Goal: Task Accomplishment & Management: Complete application form

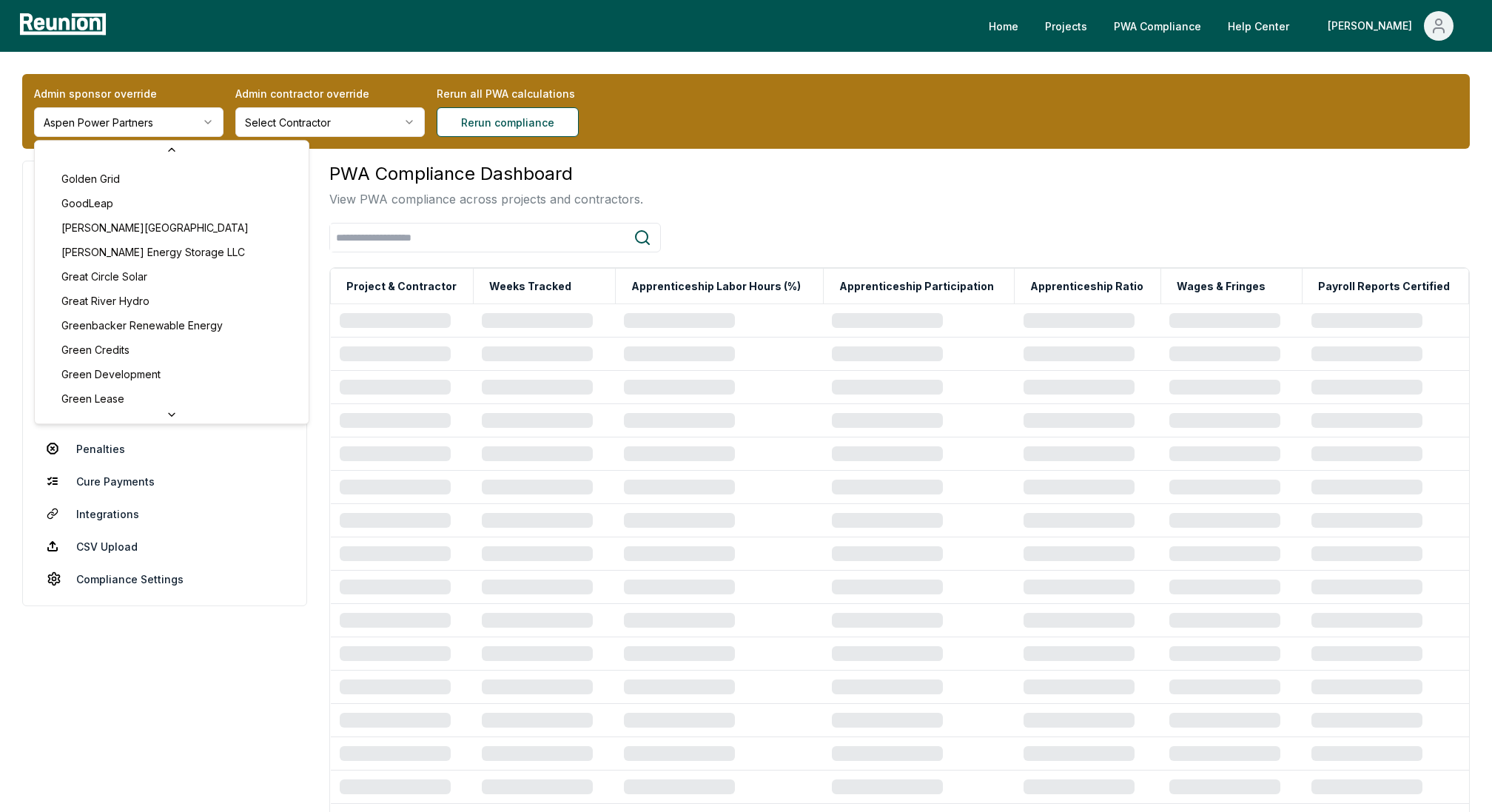
scroll to position [2819, 0]
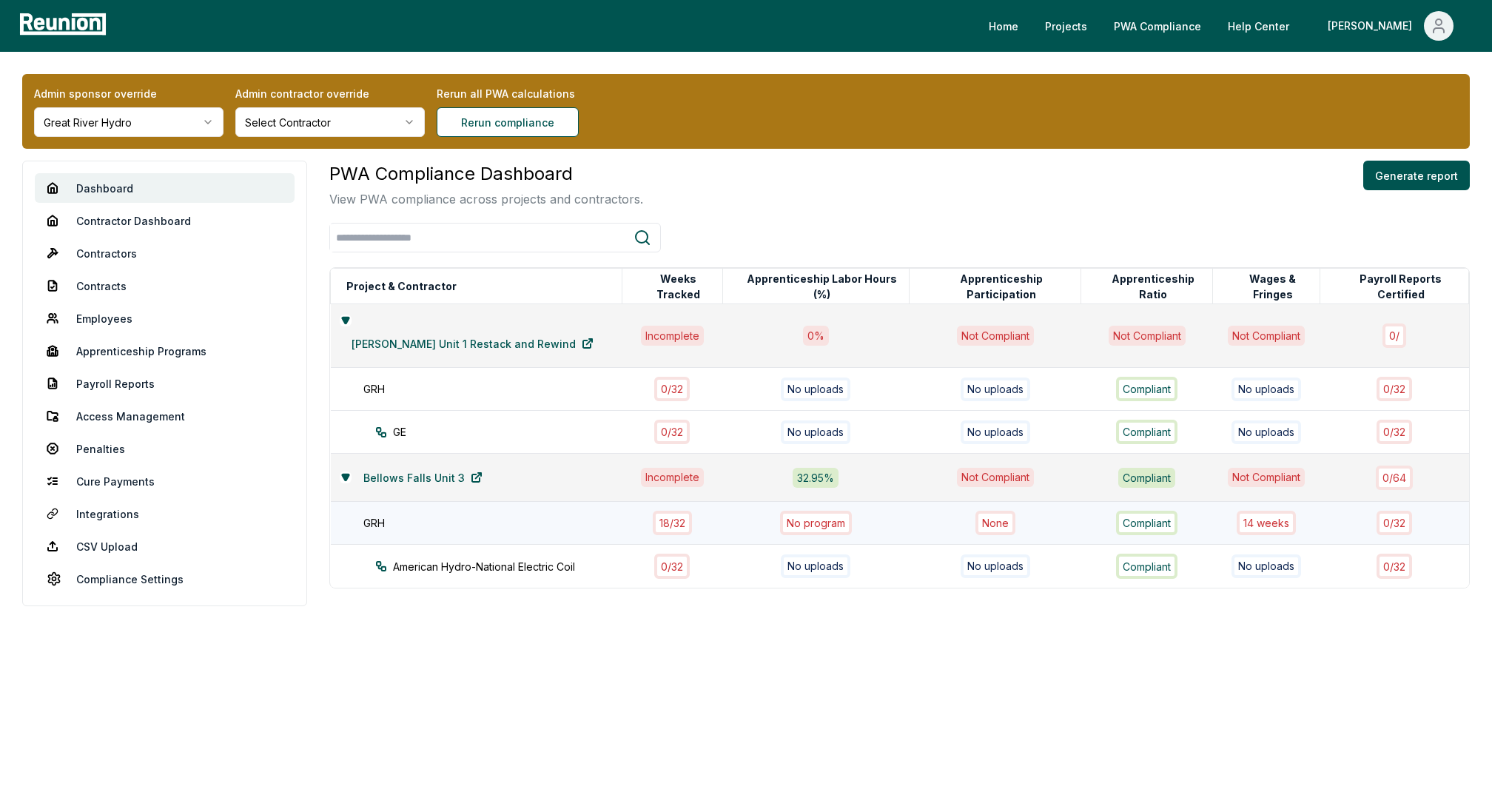
click at [654, 510] on div "18 / 32" at bounding box center [672, 523] width 39 height 25
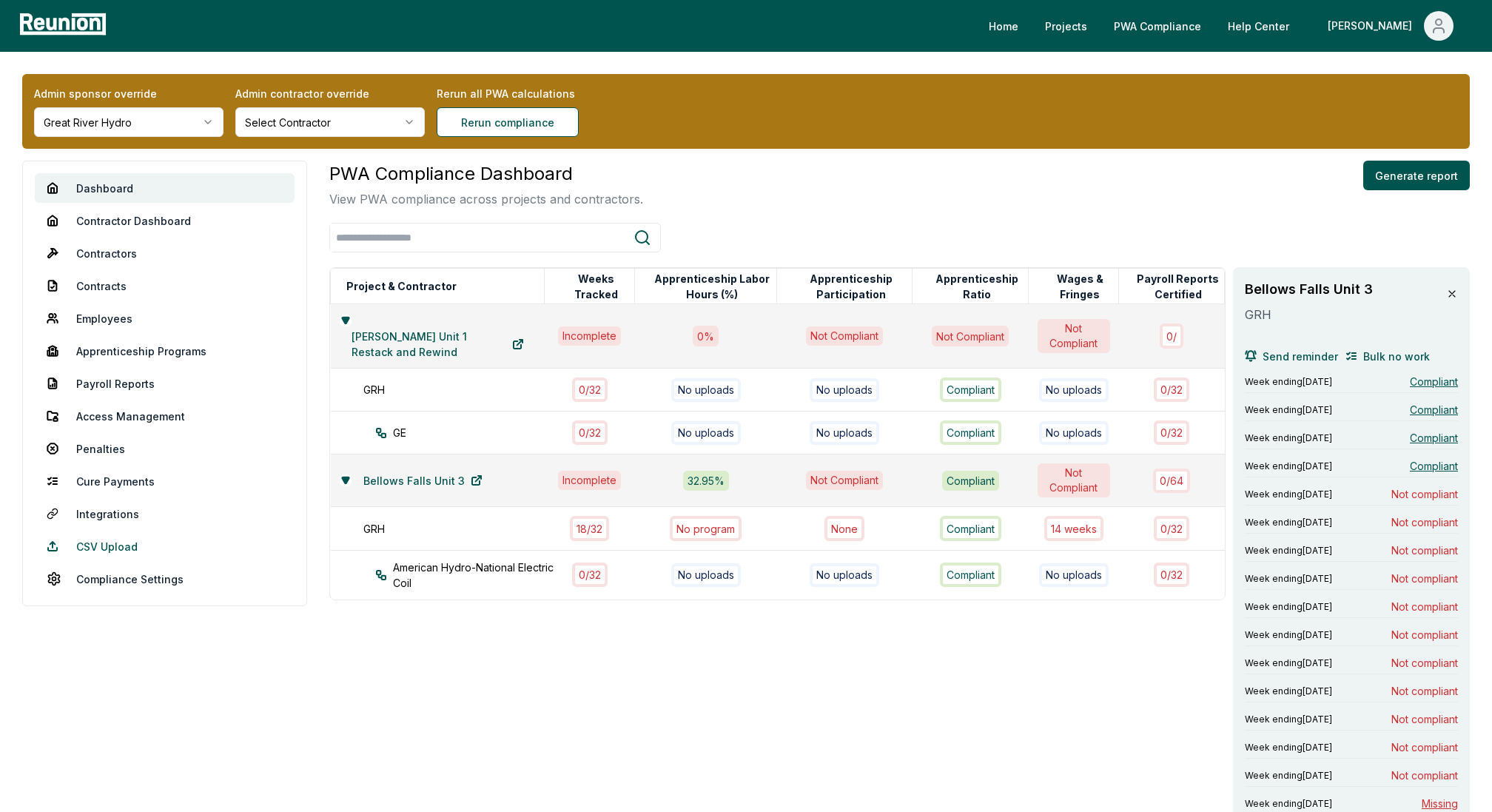
click at [105, 546] on link "CSV Upload" at bounding box center [165, 545] width 260 height 30
click at [82, 546] on link "CSV Upload" at bounding box center [165, 545] width 260 height 30
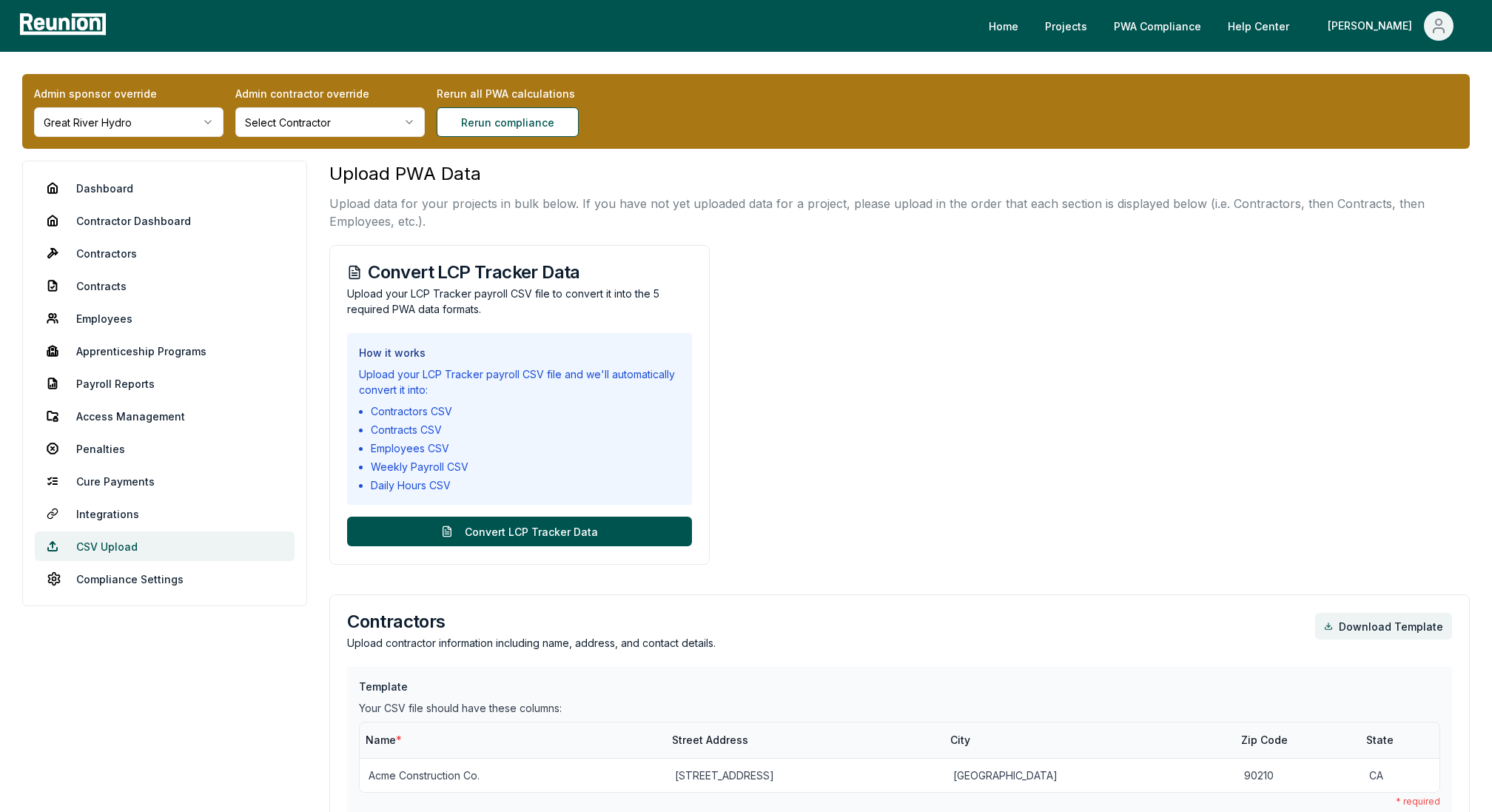
click at [96, 543] on link "CSV Upload" at bounding box center [165, 545] width 260 height 30
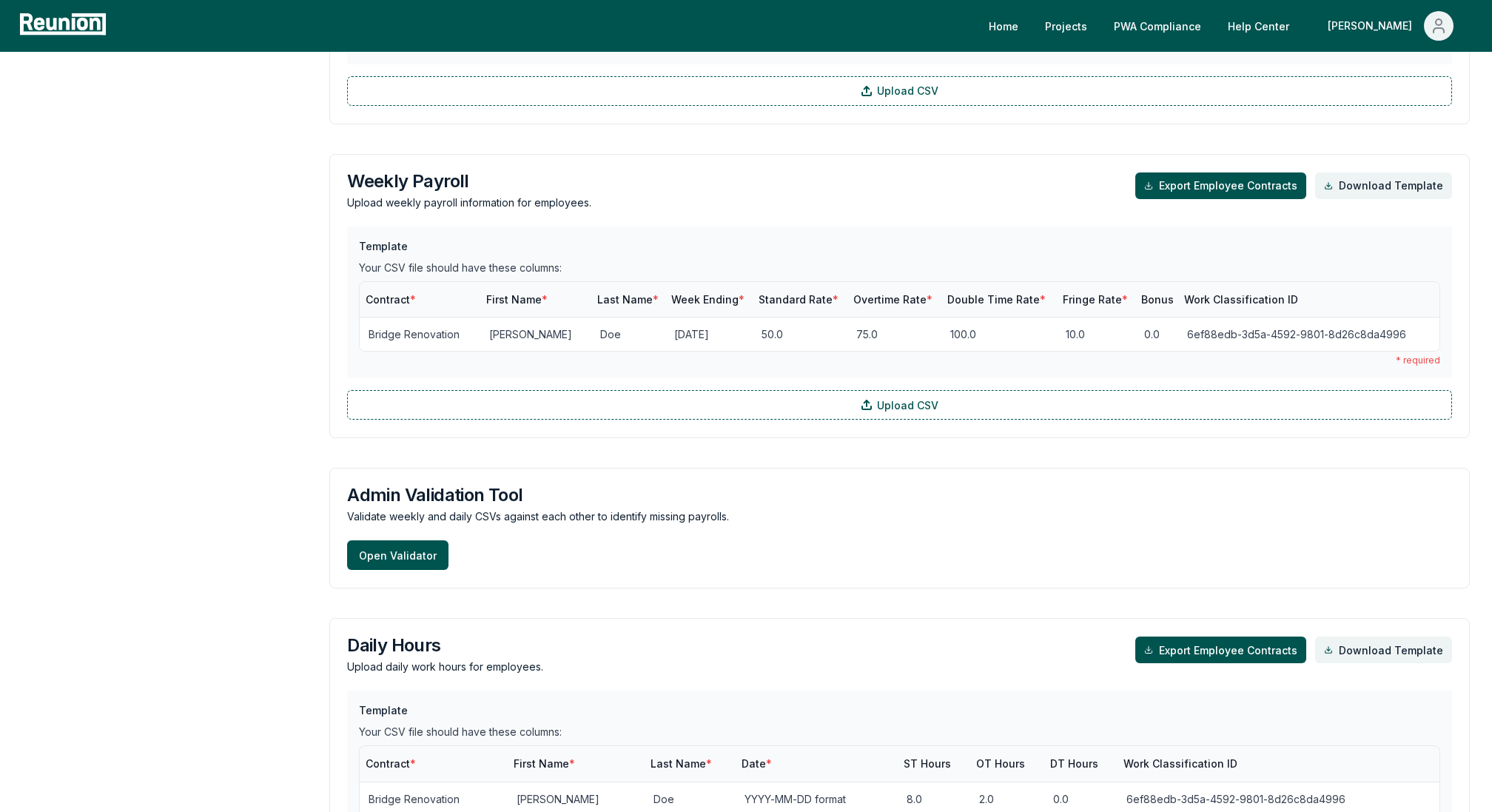
scroll to position [1428, 0]
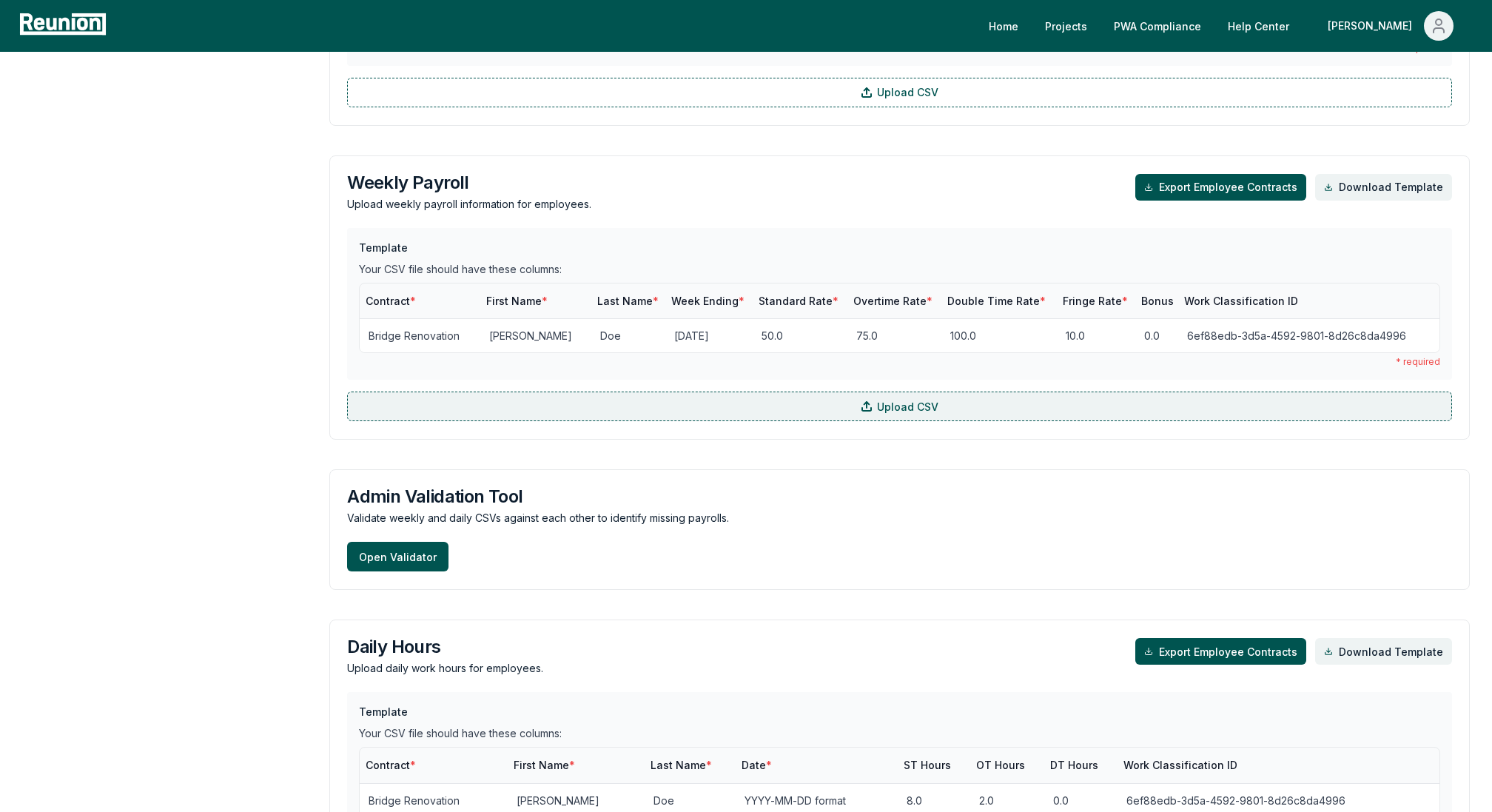
click at [602, 404] on label "Upload CSV" at bounding box center [900, 406] width 1105 height 30
click at [0, 0] on input "Upload CSV" at bounding box center [0, 0] width 0 height 0
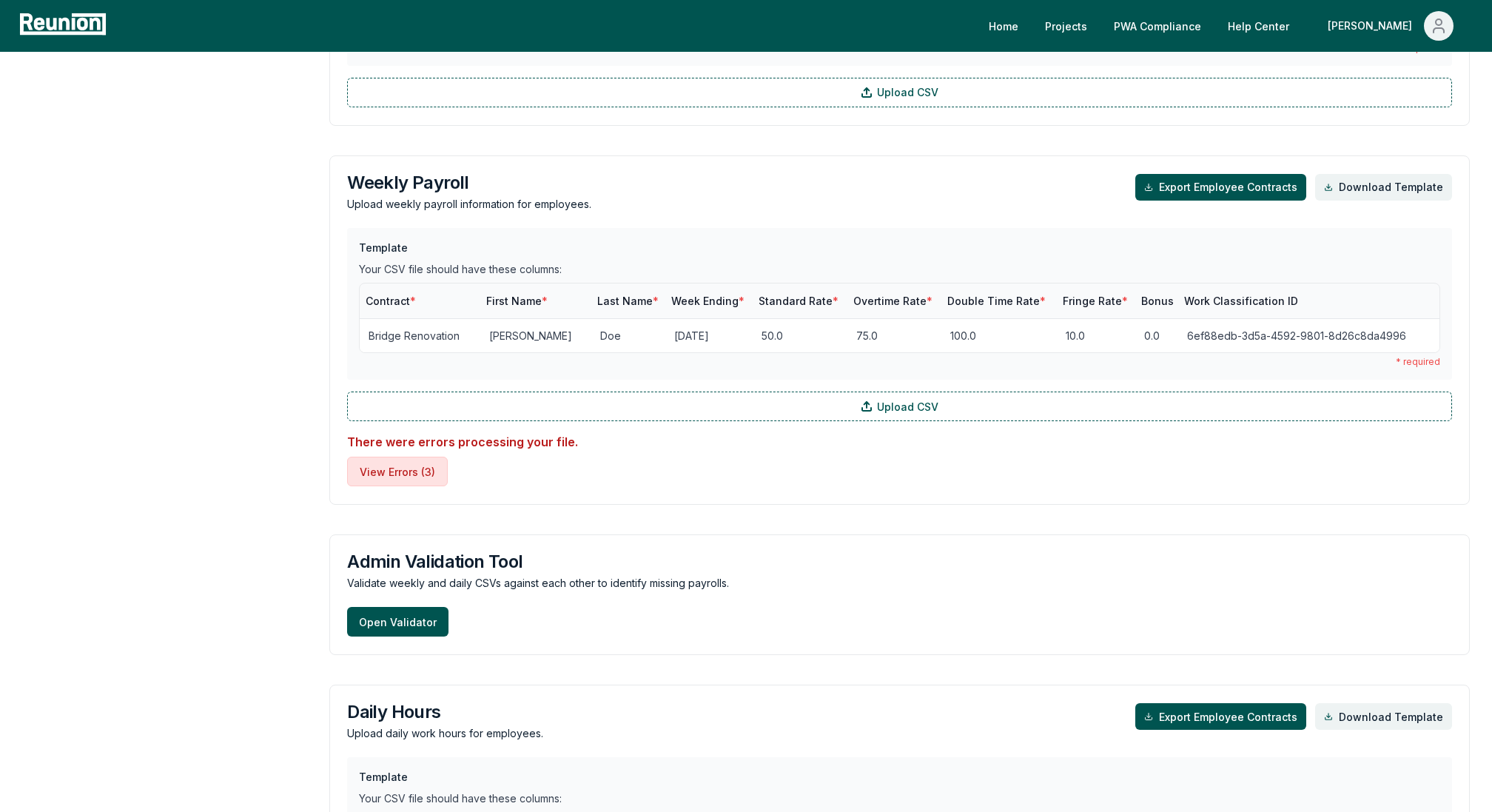
click at [401, 470] on button "View Errors ( 3 )" at bounding box center [398, 471] width 101 height 30
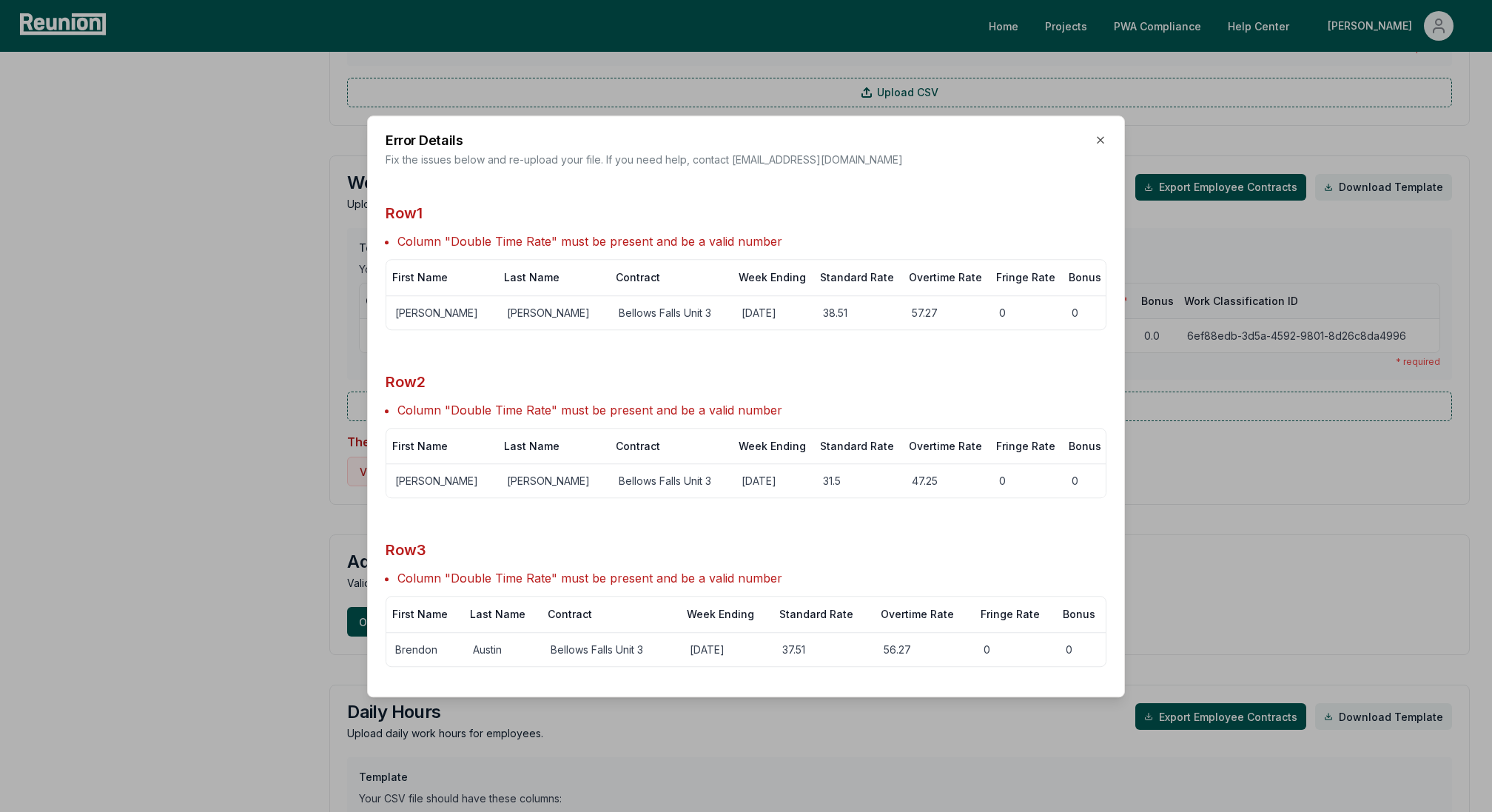
click at [225, 403] on div at bounding box center [746, 406] width 1492 height 812
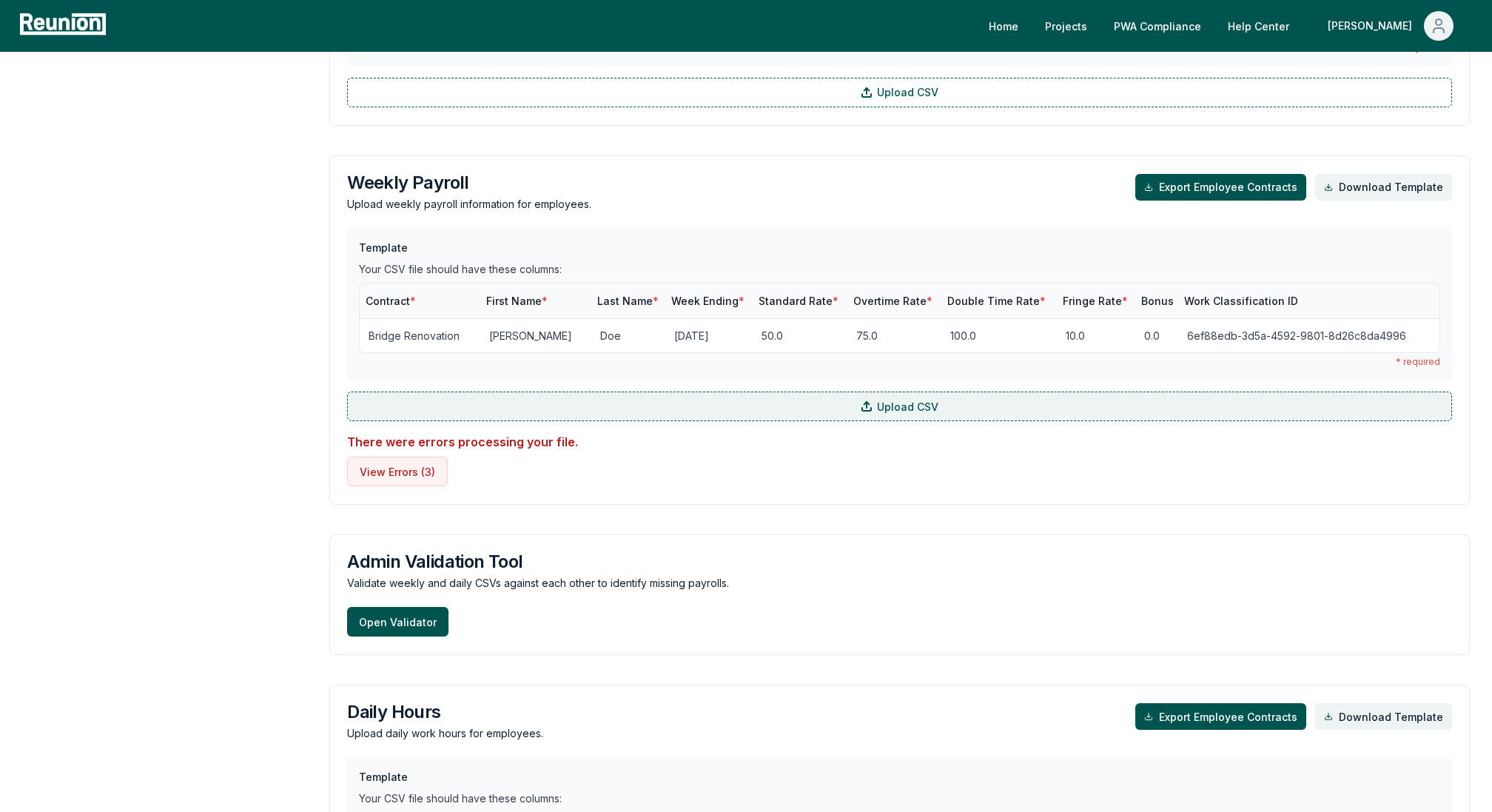
click at [520, 406] on label "Upload CSV" at bounding box center [900, 406] width 1105 height 30
click at [0, 0] on input "Upload CSV" at bounding box center [0, 0] width 0 height 0
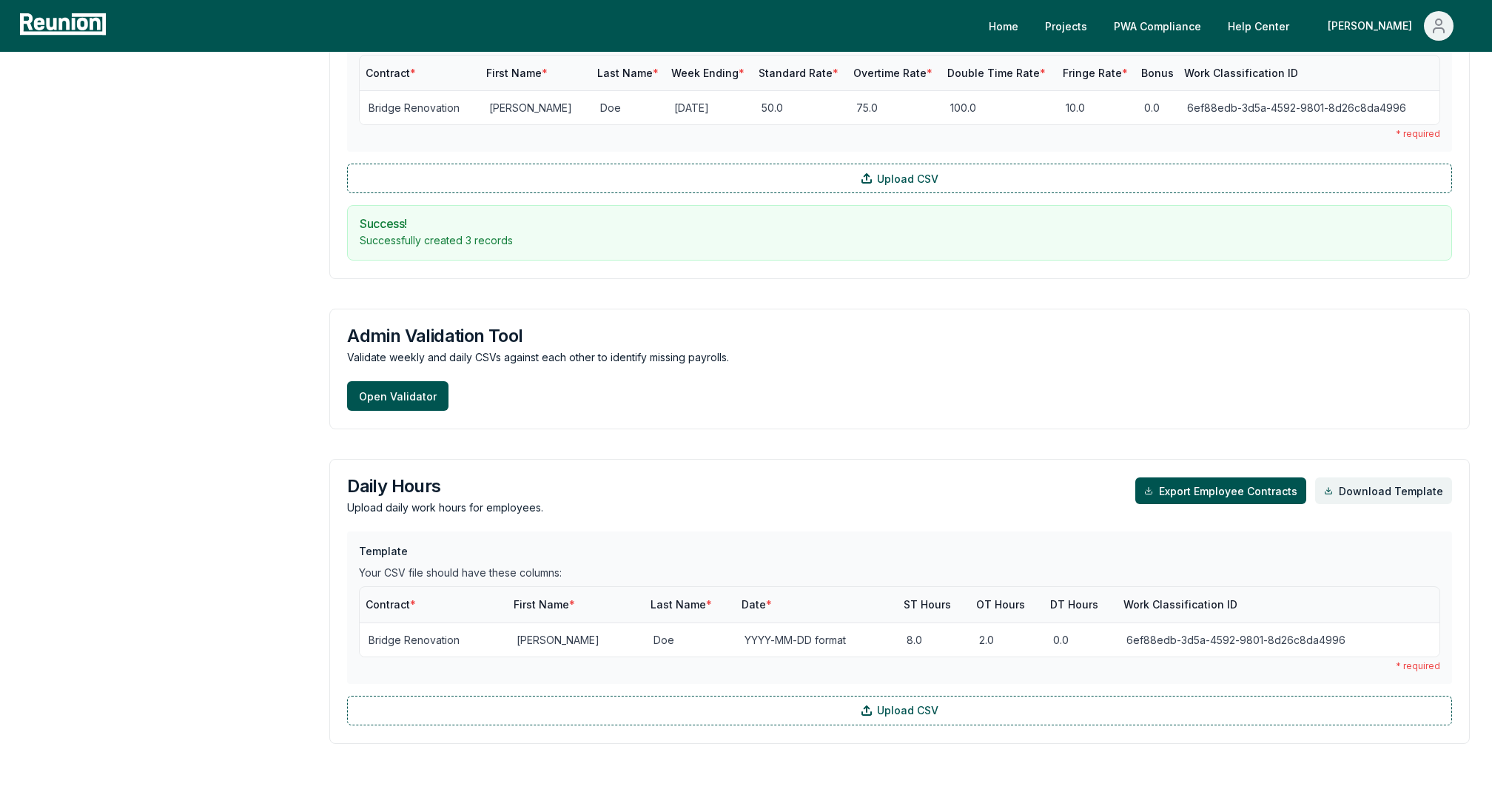
scroll to position [1721, 0]
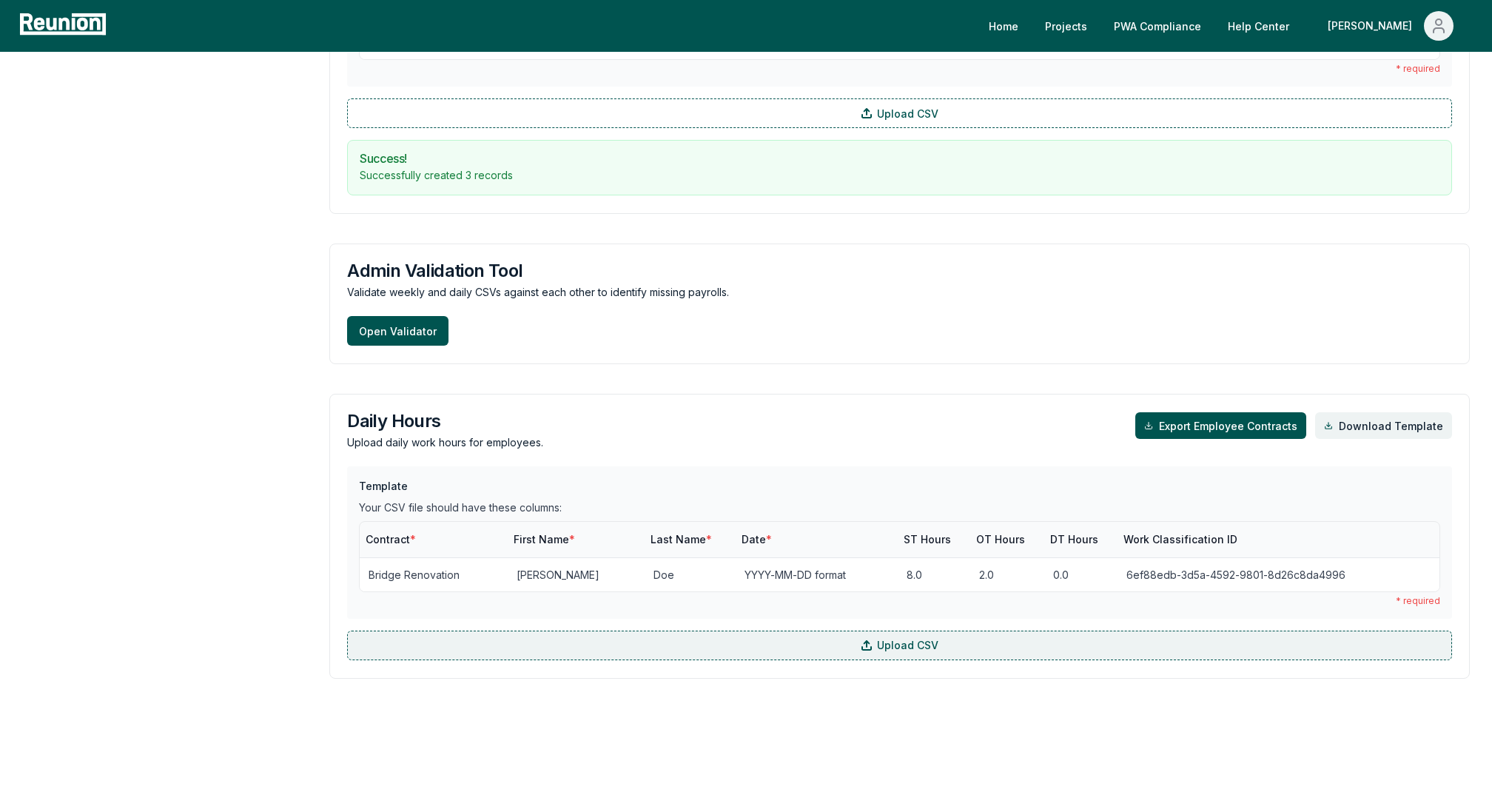
click at [615, 638] on label "Upload CSV" at bounding box center [900, 644] width 1105 height 30
click at [0, 0] on input "Upload CSV" at bounding box center [0, 0] width 0 height 0
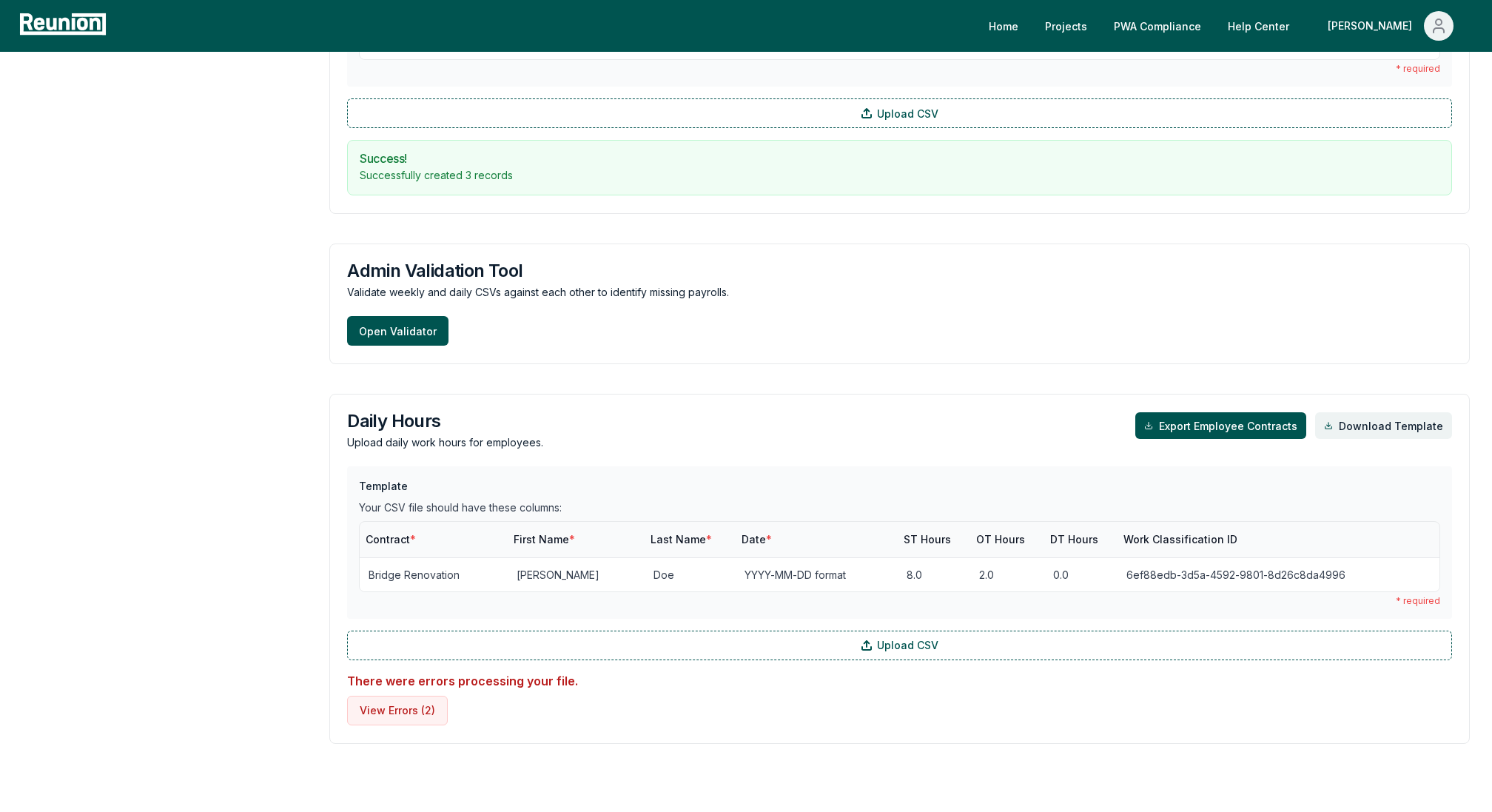
scroll to position [1787, 0]
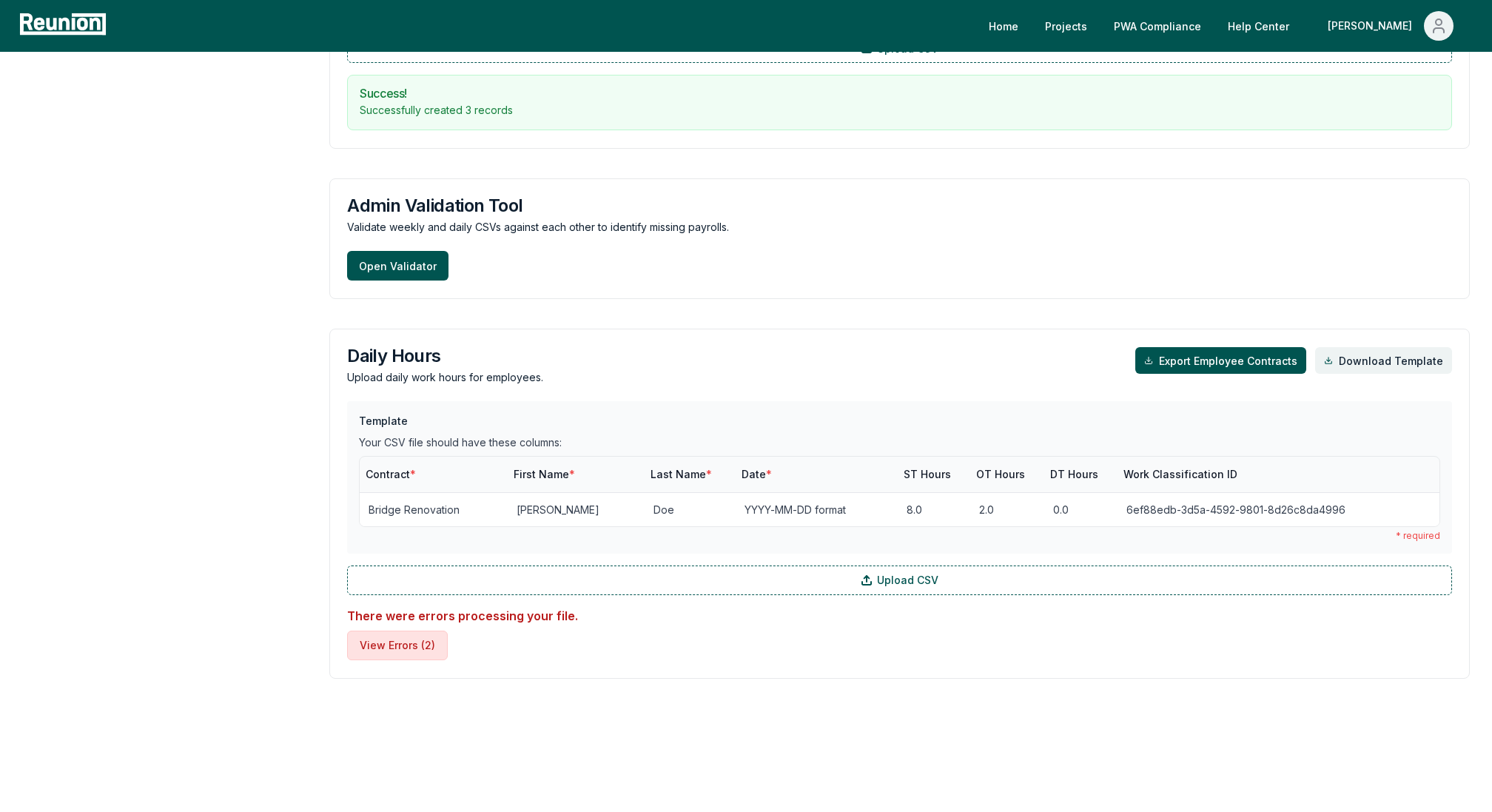
click at [410, 639] on button "View Errors ( 2 )" at bounding box center [398, 644] width 101 height 30
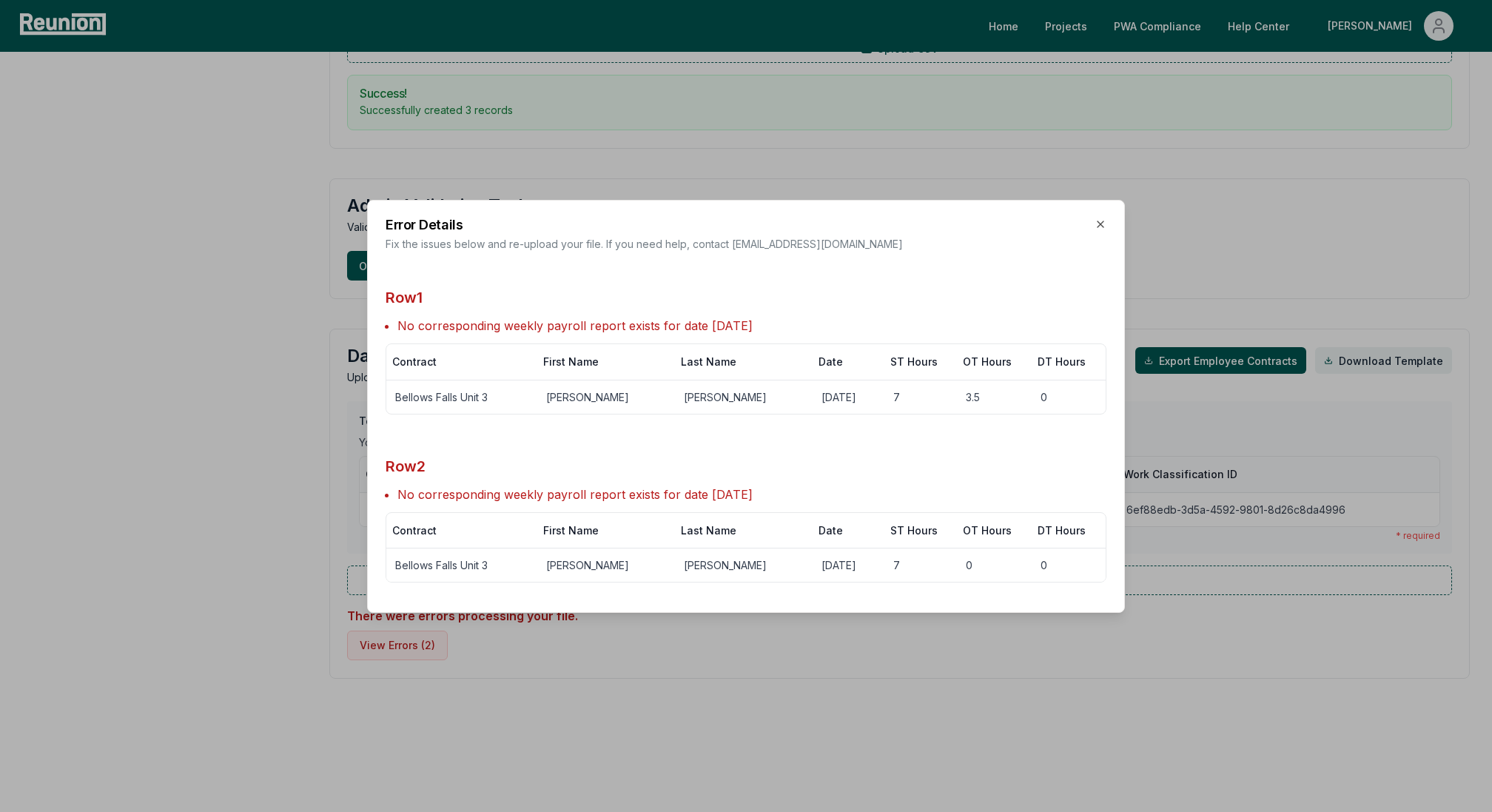
click at [173, 377] on div at bounding box center [746, 406] width 1492 height 812
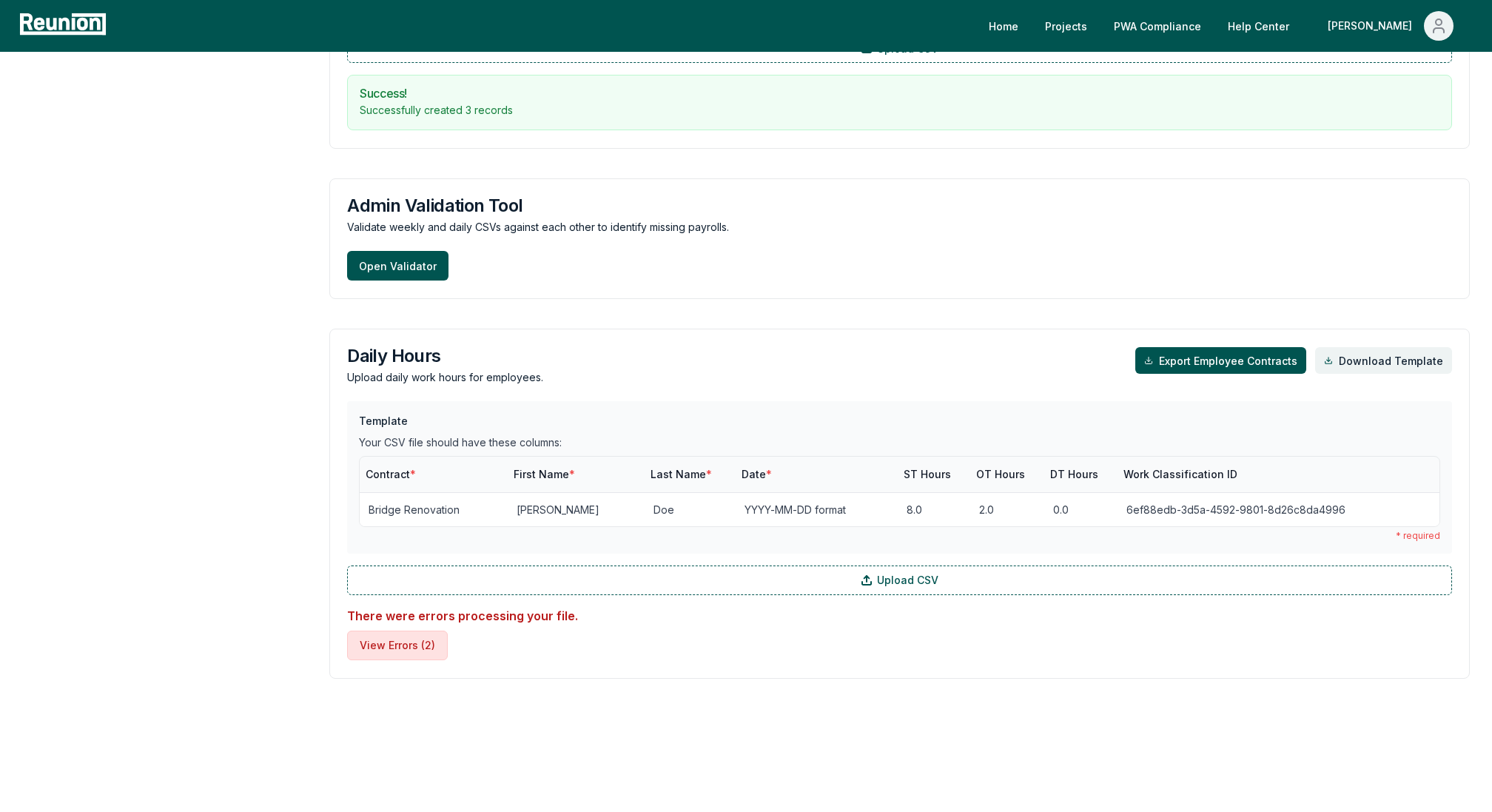
click at [434, 637] on button "View Errors ( 2 )" at bounding box center [398, 644] width 101 height 30
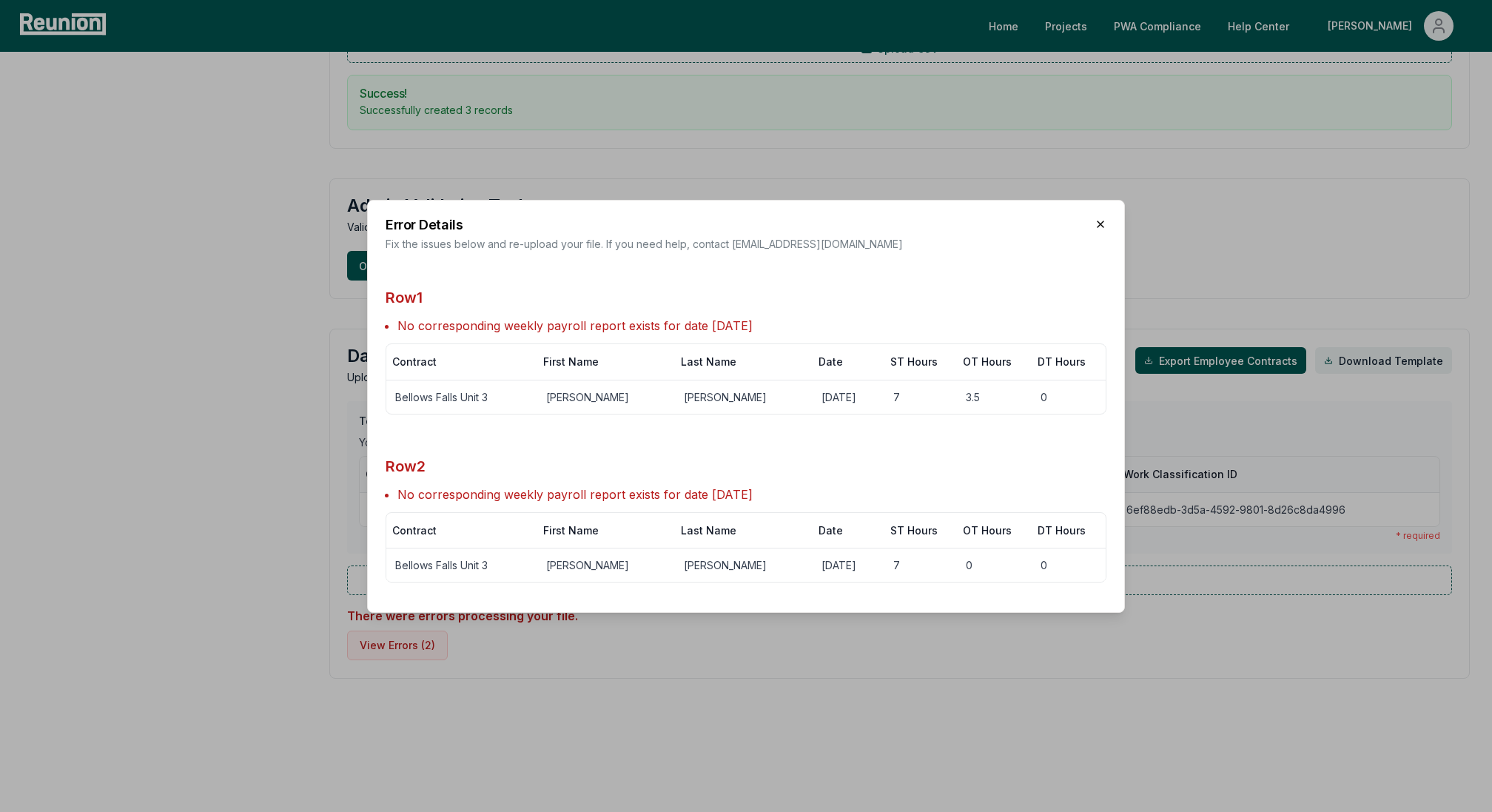
click at [1103, 225] on icon "button" at bounding box center [1101, 224] width 11 height 11
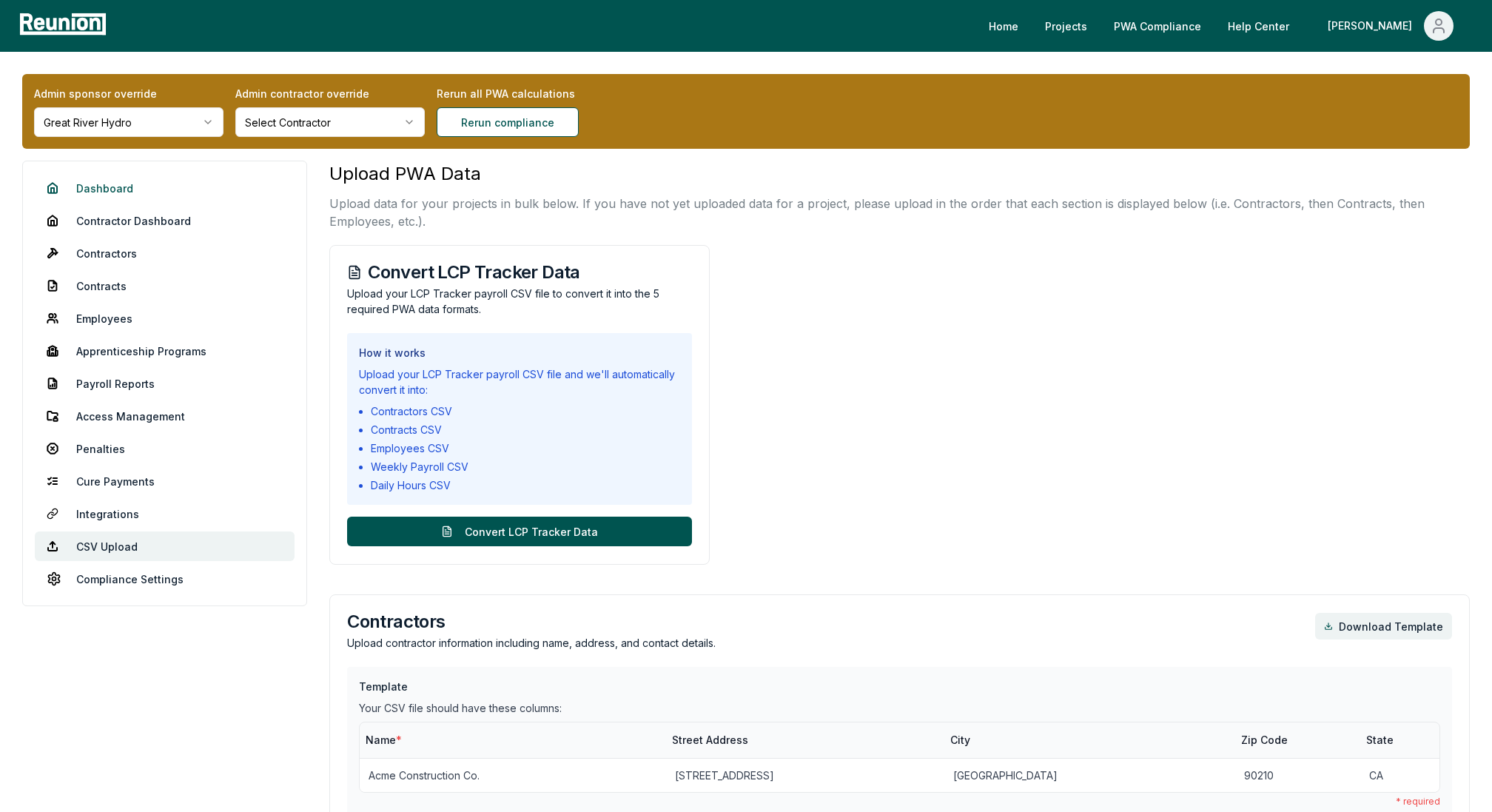
click at [116, 181] on link "Dashboard" at bounding box center [165, 188] width 260 height 30
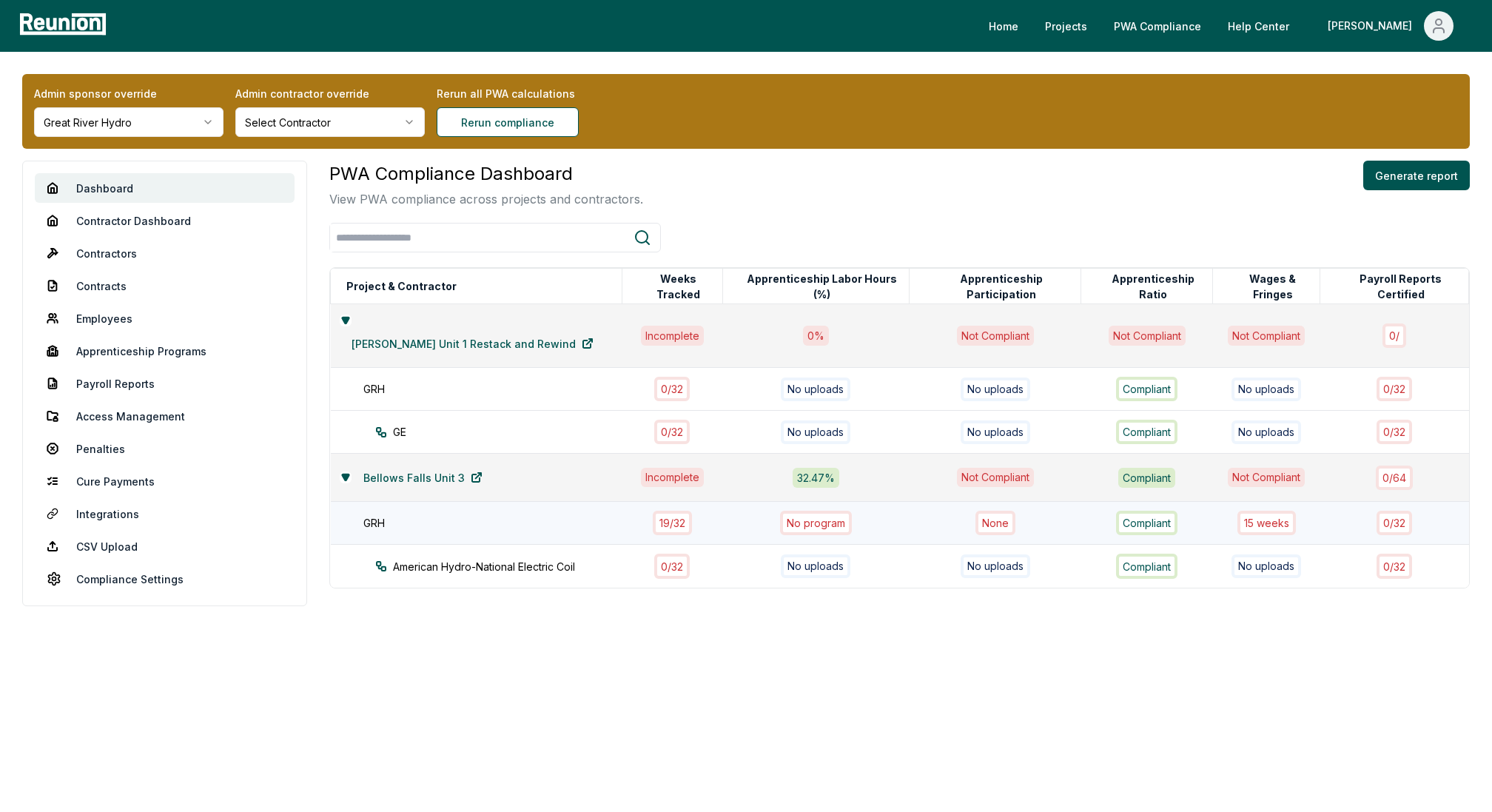
click at [653, 510] on div "19 / 32" at bounding box center [672, 523] width 39 height 25
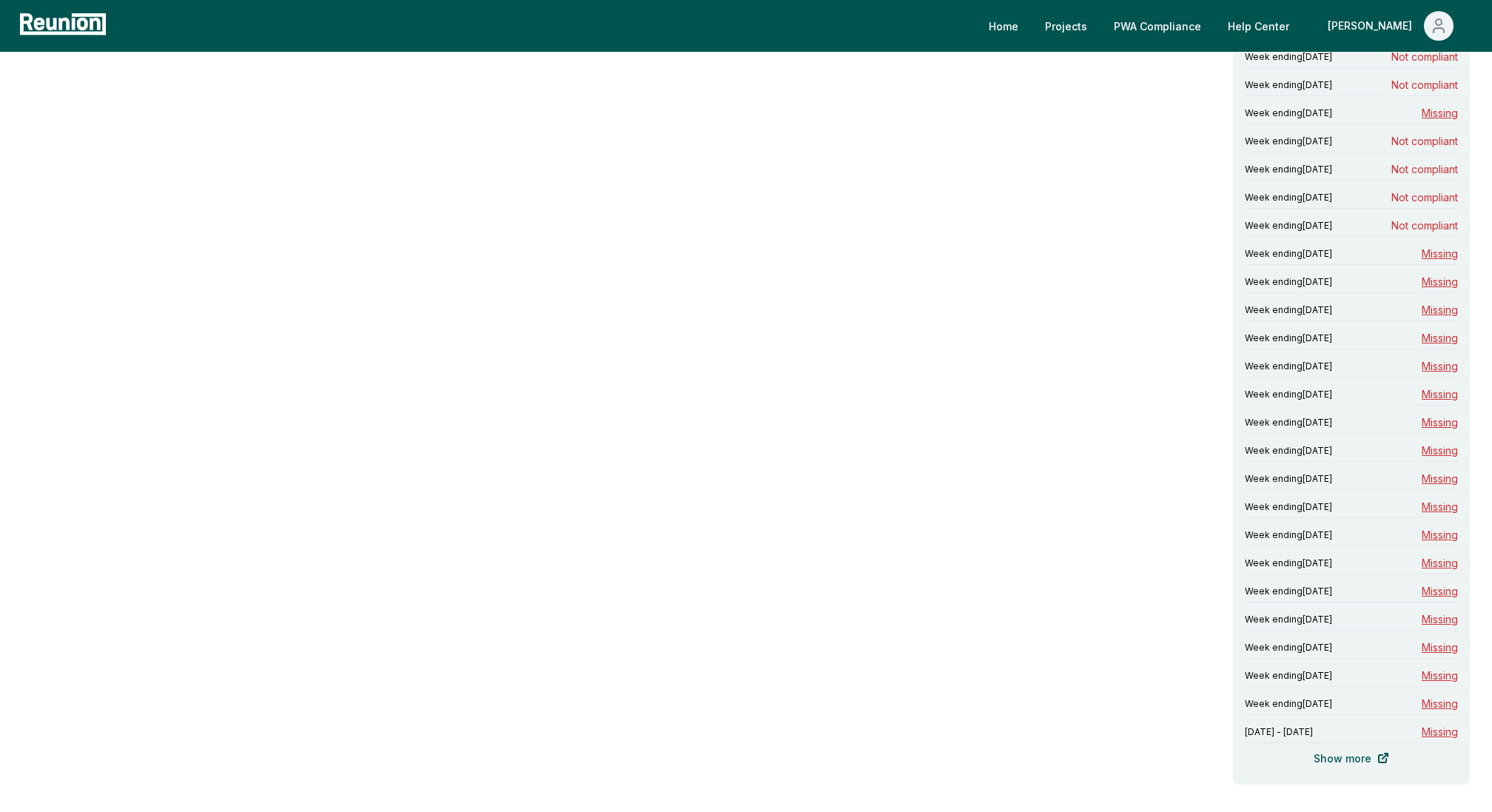
scroll to position [697, 0]
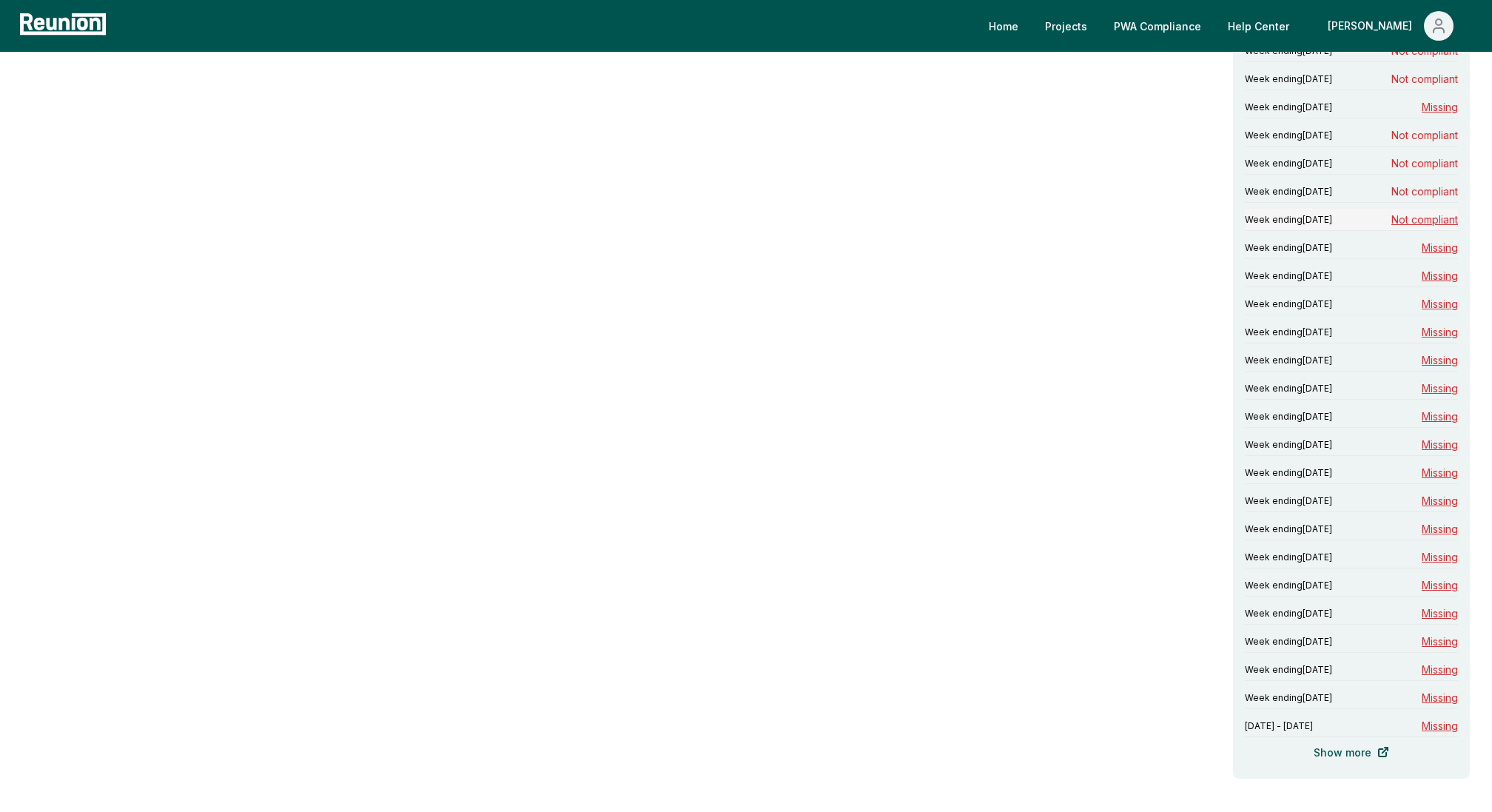
click at [1426, 220] on span "Not compliant" at bounding box center [1424, 219] width 67 height 15
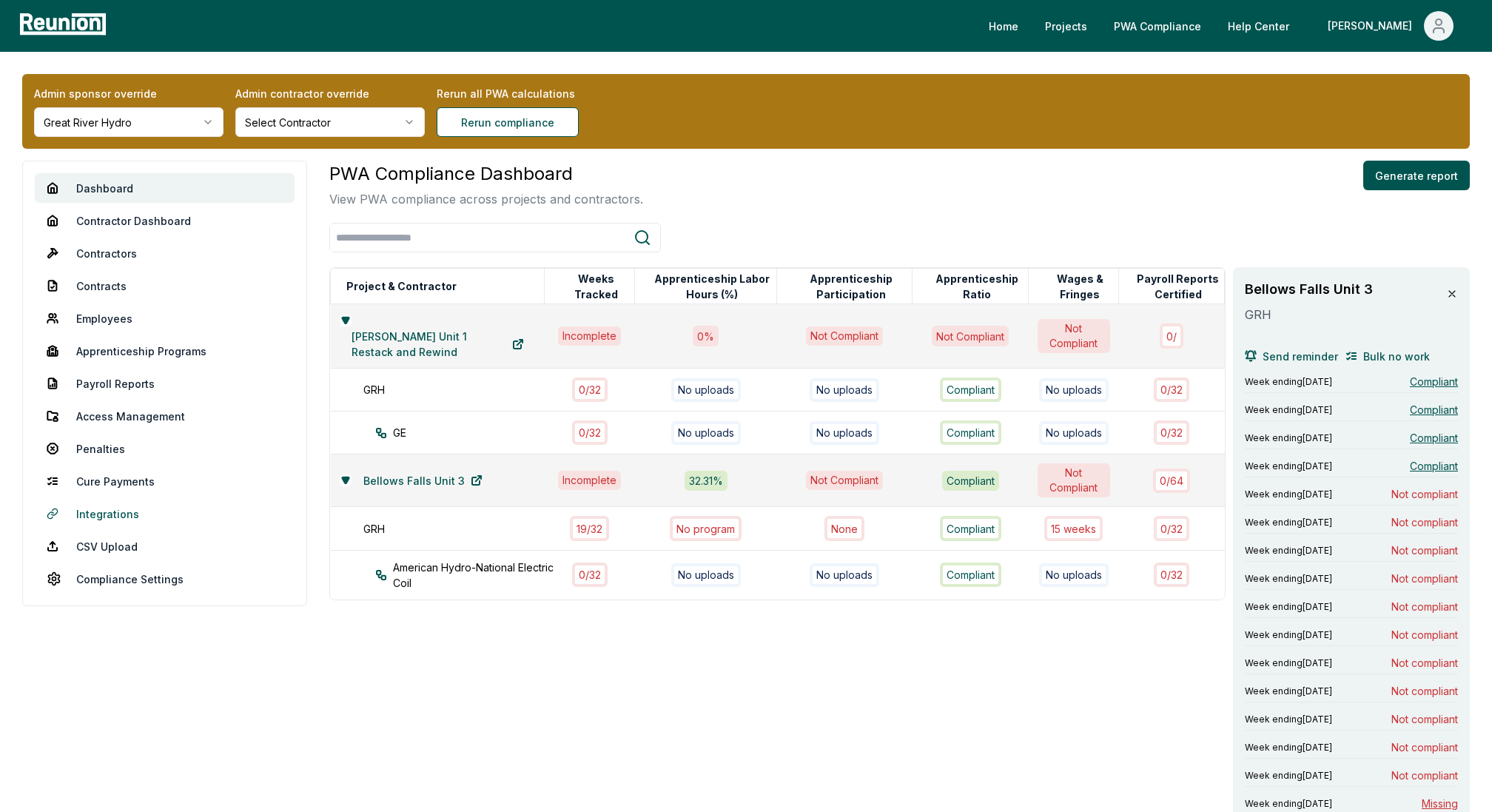
click at [95, 522] on link "Integrations" at bounding box center [165, 513] width 260 height 30
click at [95, 545] on link "CSV Upload" at bounding box center [165, 545] width 260 height 30
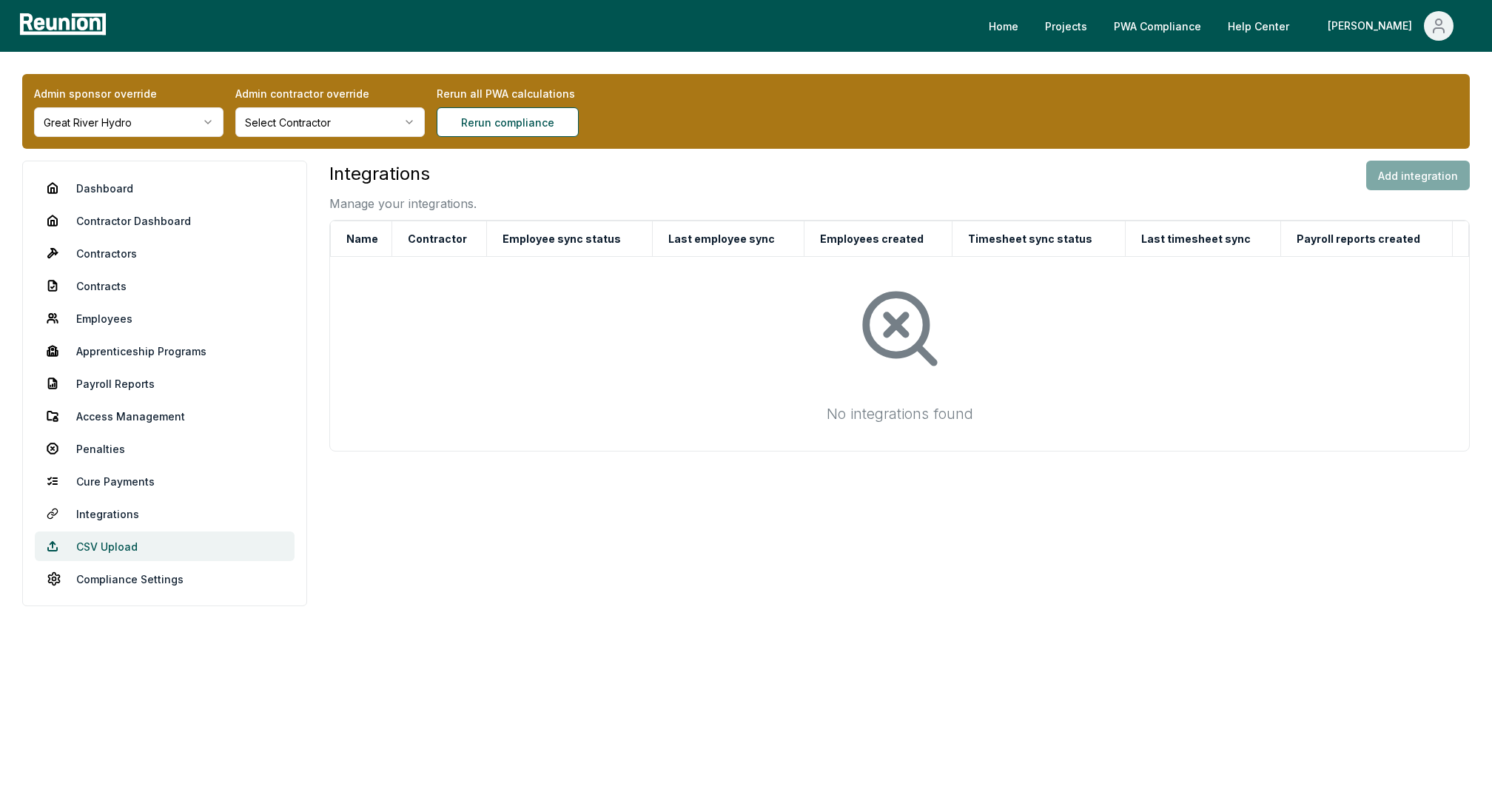
click at [116, 542] on link "CSV Upload" at bounding box center [165, 545] width 260 height 30
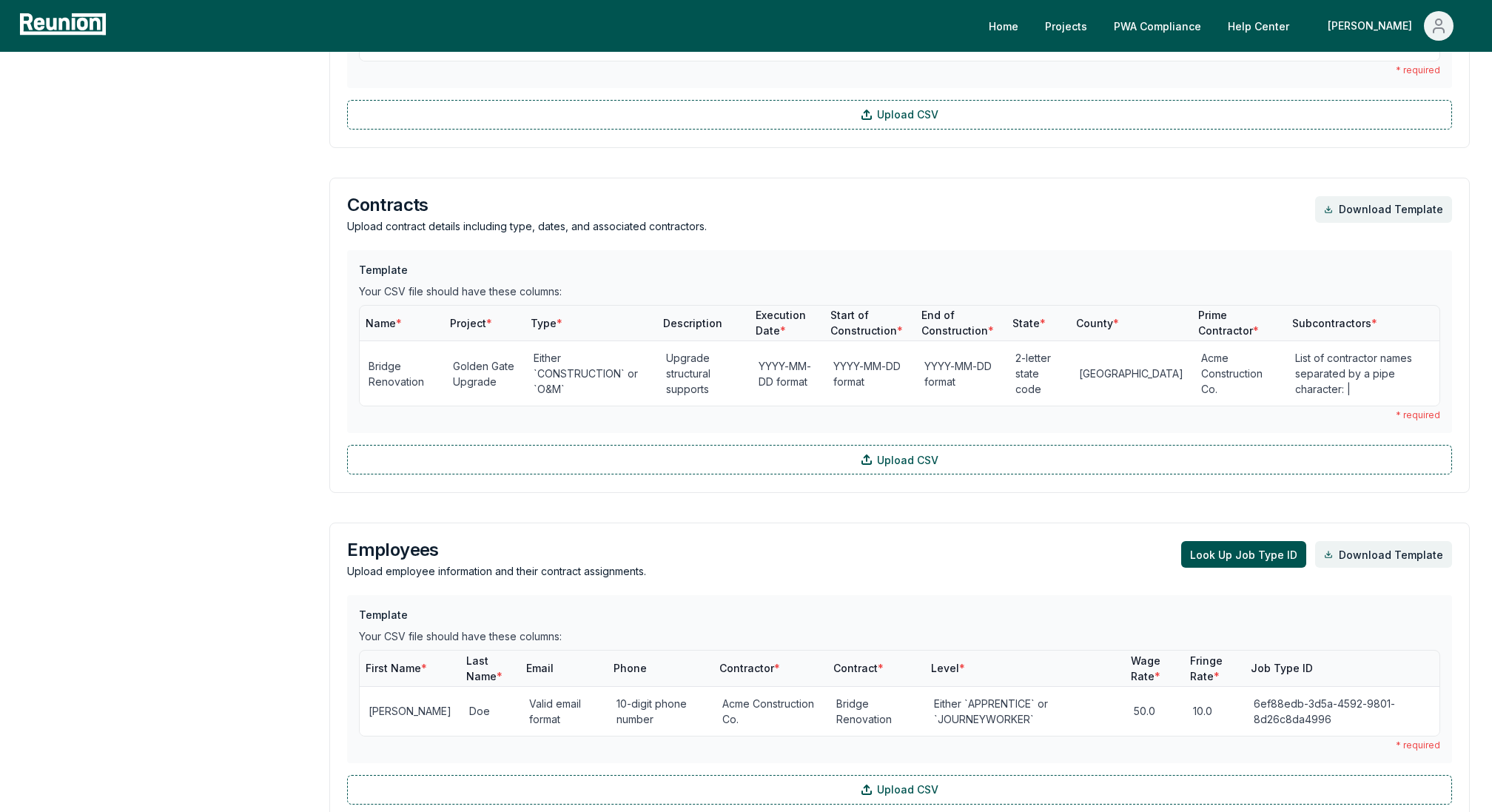
scroll to position [1654, 0]
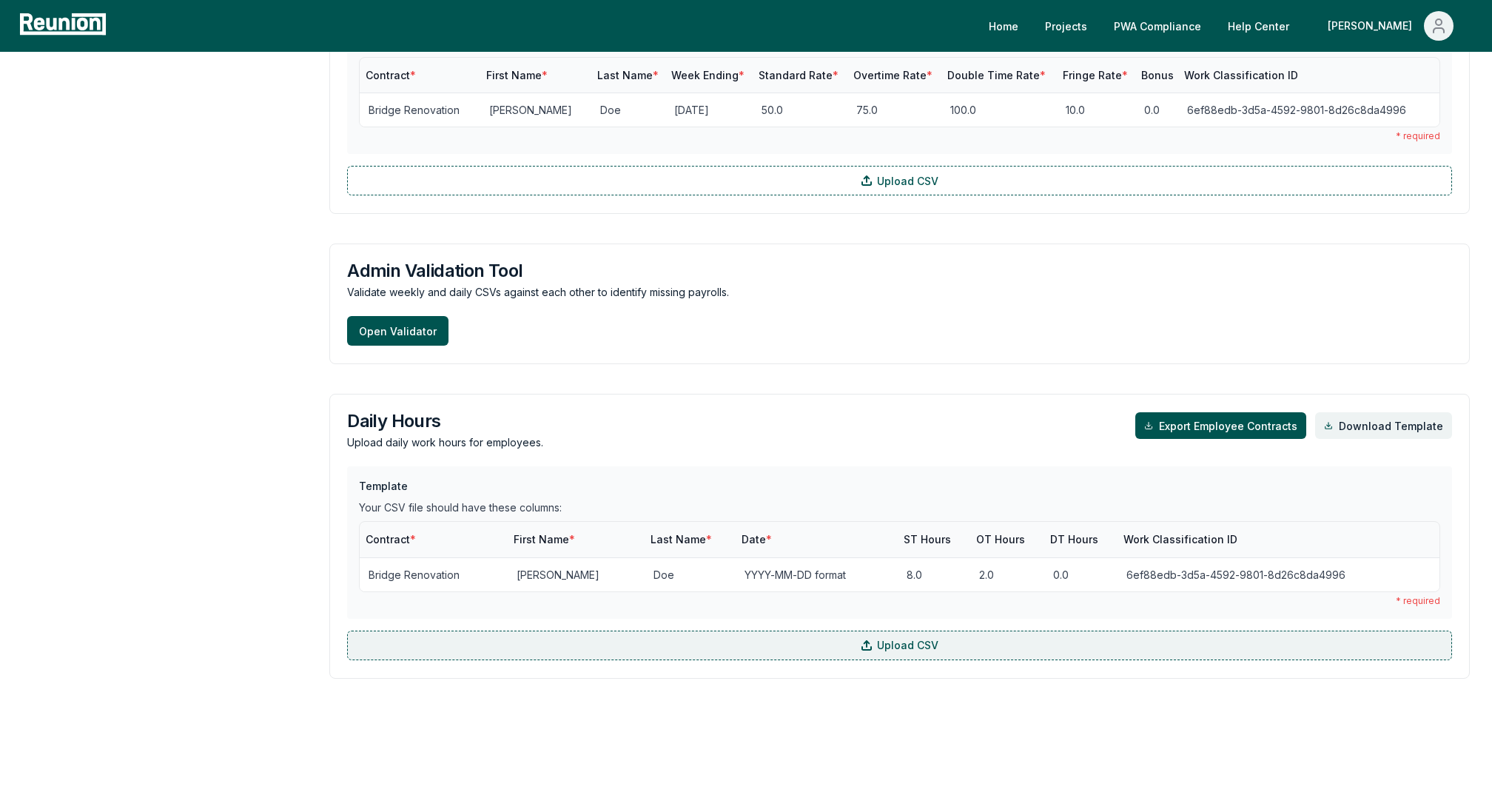
click at [577, 647] on label "Upload CSV" at bounding box center [900, 644] width 1105 height 30
click at [0, 0] on input "Upload CSV" at bounding box center [0, 0] width 0 height 0
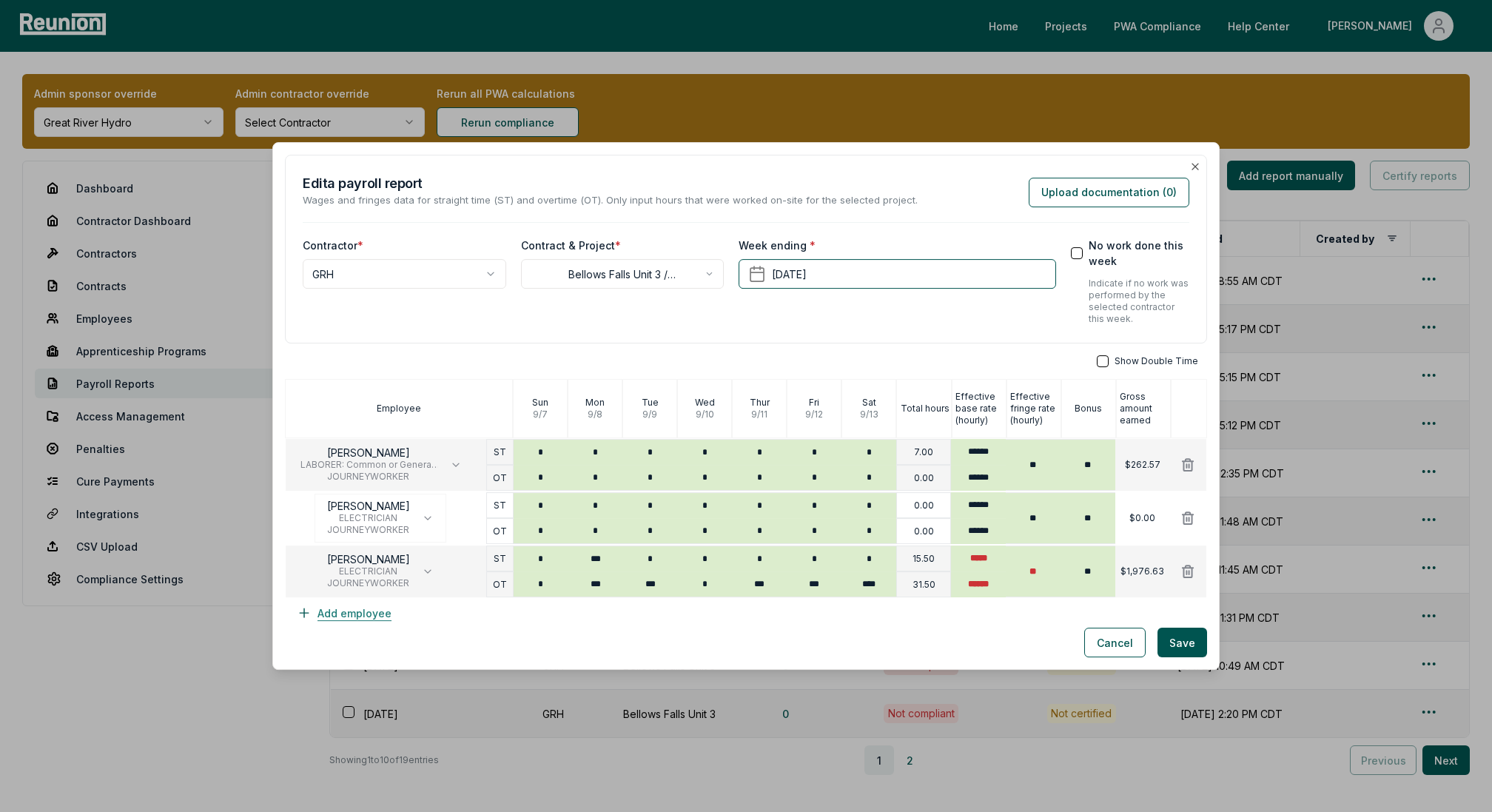
click at [359, 615] on button "Add employee" at bounding box center [344, 612] width 118 height 30
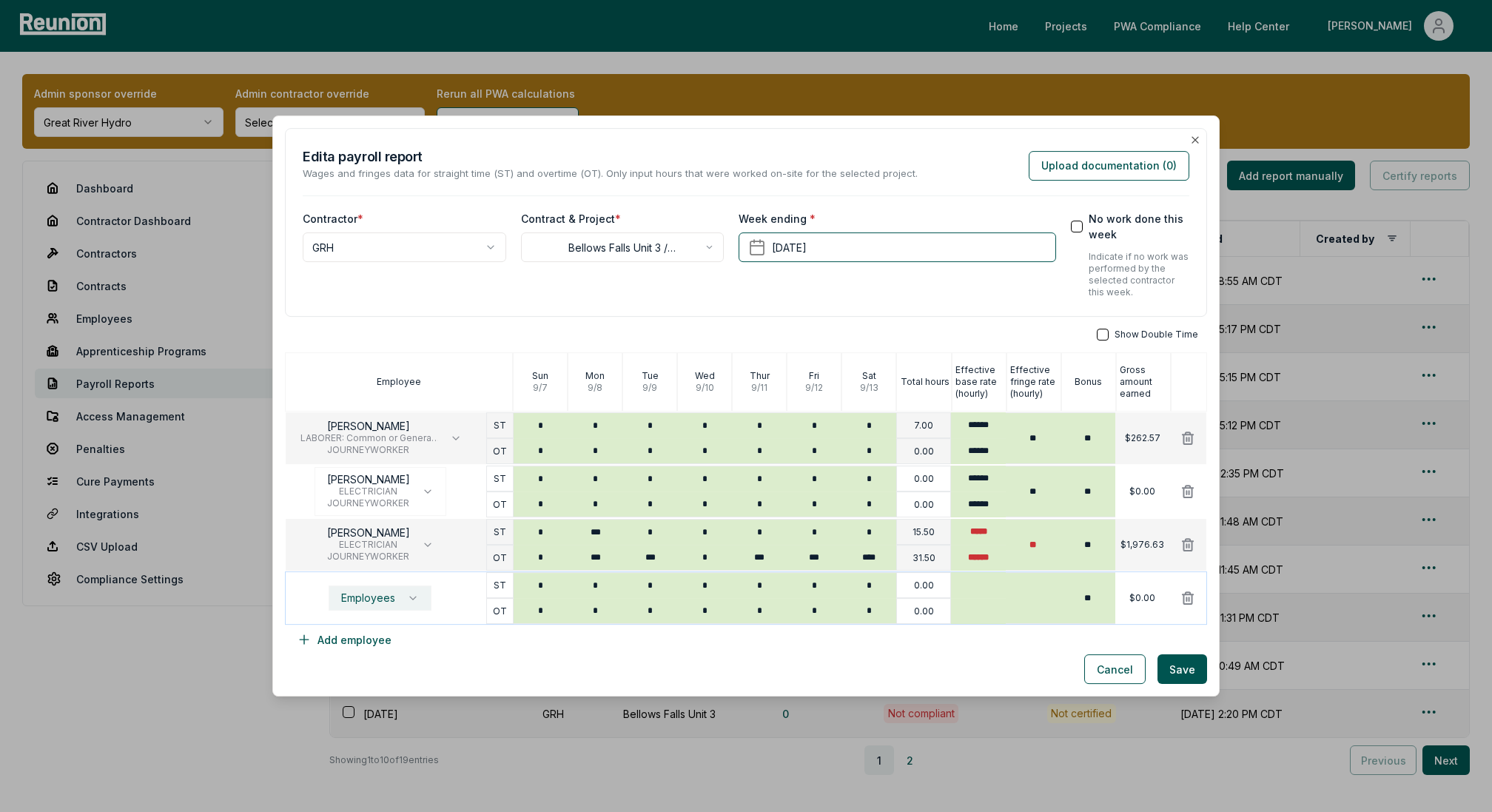
click at [374, 595] on span "Employees" at bounding box center [368, 598] width 54 height 11
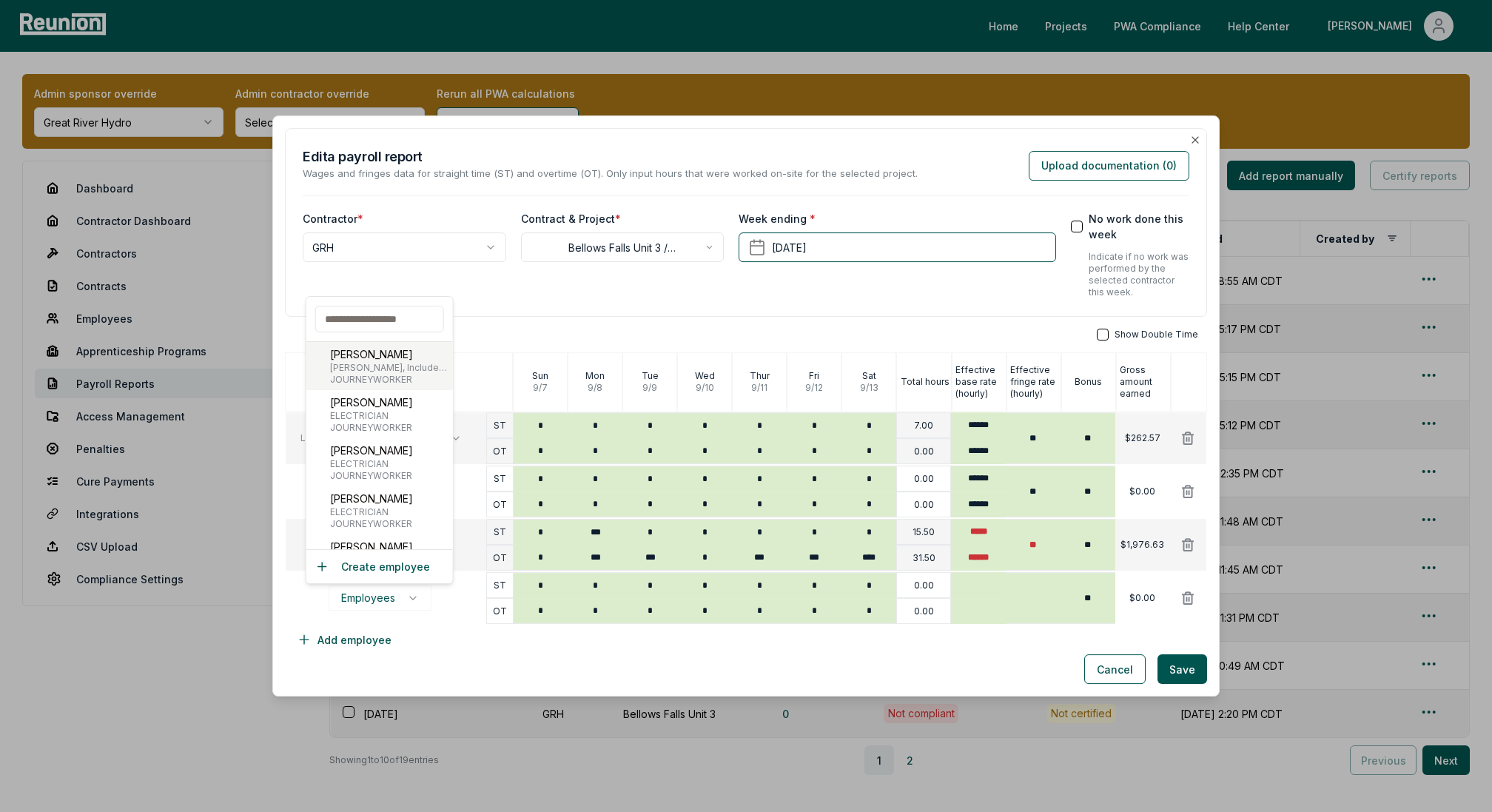
click at [371, 362] on span "[PERSON_NAME], Includes Form Work" at bounding box center [388, 367] width 117 height 11
type input "******"
type input "***"
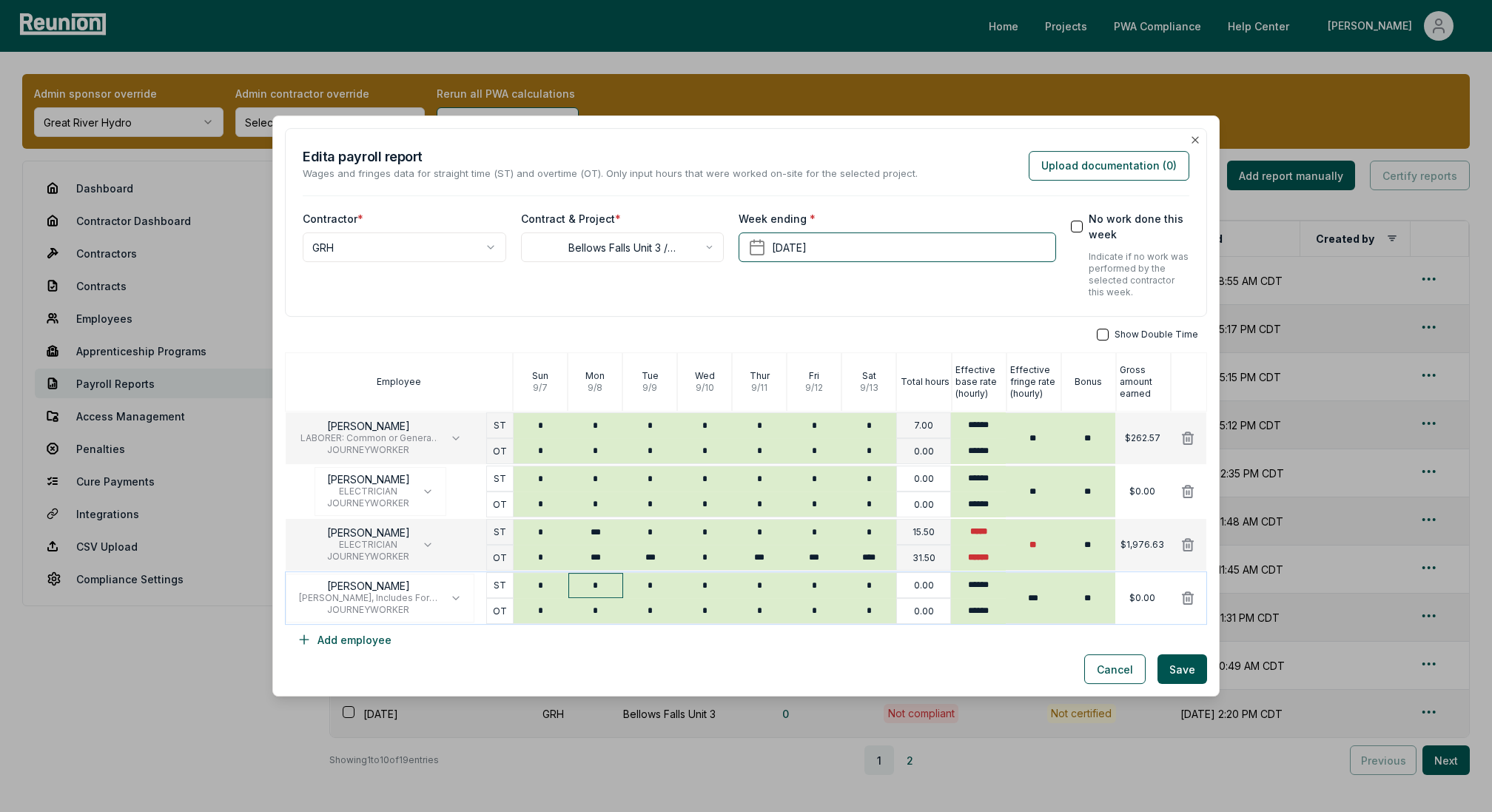
click at [602, 588] on input "*" at bounding box center [596, 585] width 55 height 25
type input "*"
click at [664, 593] on input "*" at bounding box center [651, 585] width 55 height 25
type input "*"
click at [607, 612] on input "*" at bounding box center [596, 610] width 55 height 25
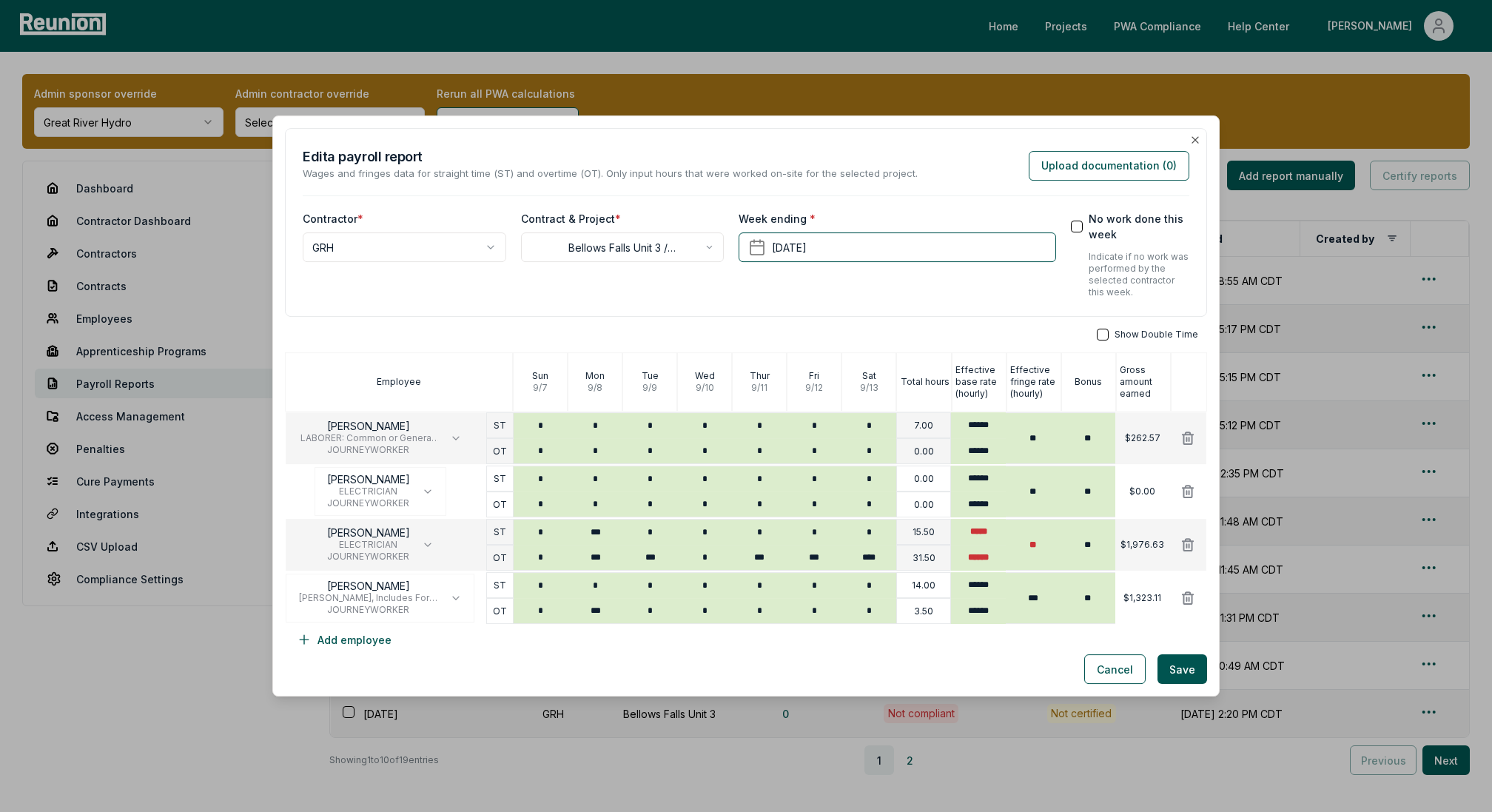
type input "***"
click at [1177, 667] on button "Save" at bounding box center [1183, 668] width 50 height 30
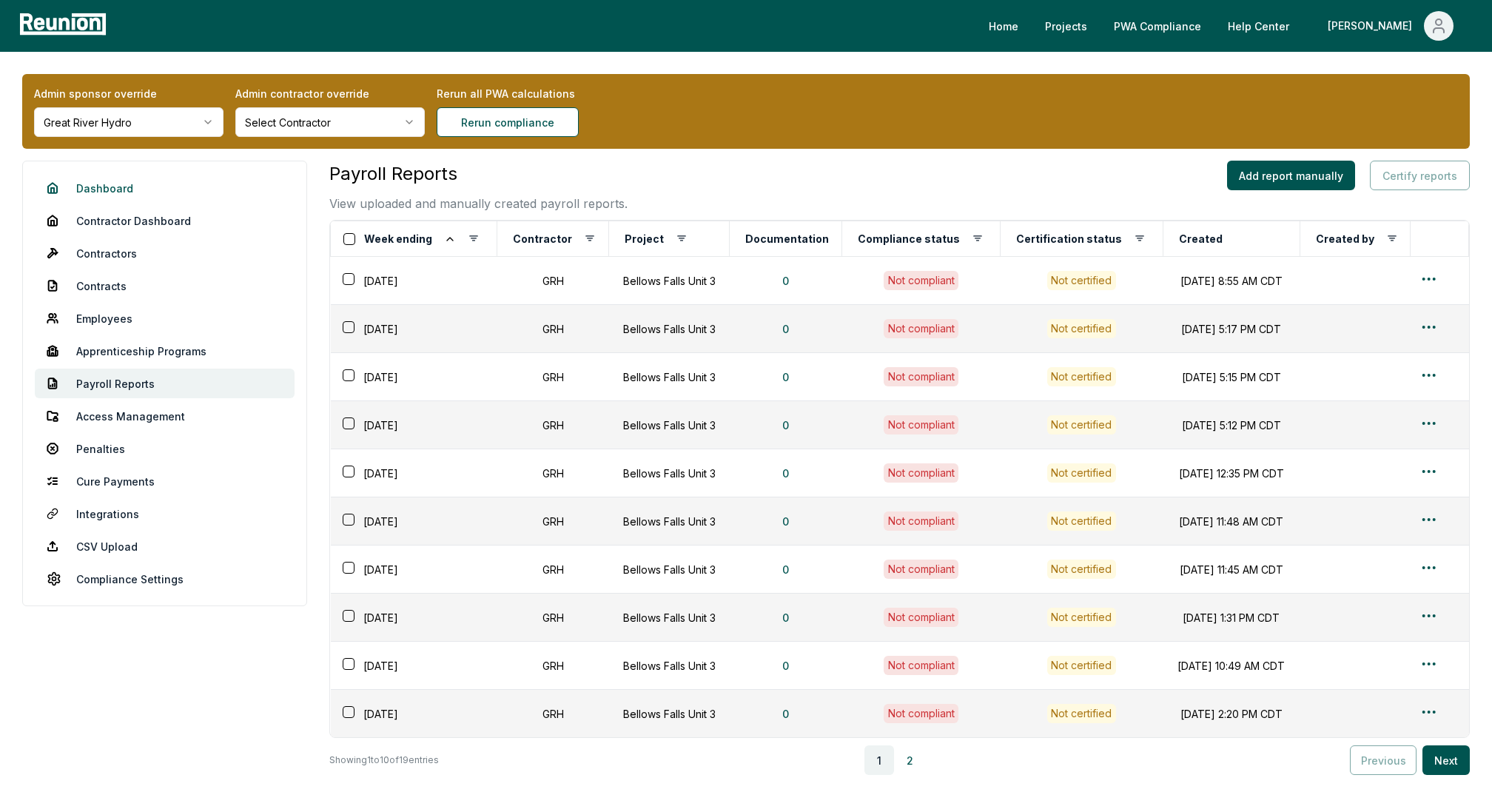
click at [96, 186] on link "Dashboard" at bounding box center [165, 188] width 260 height 30
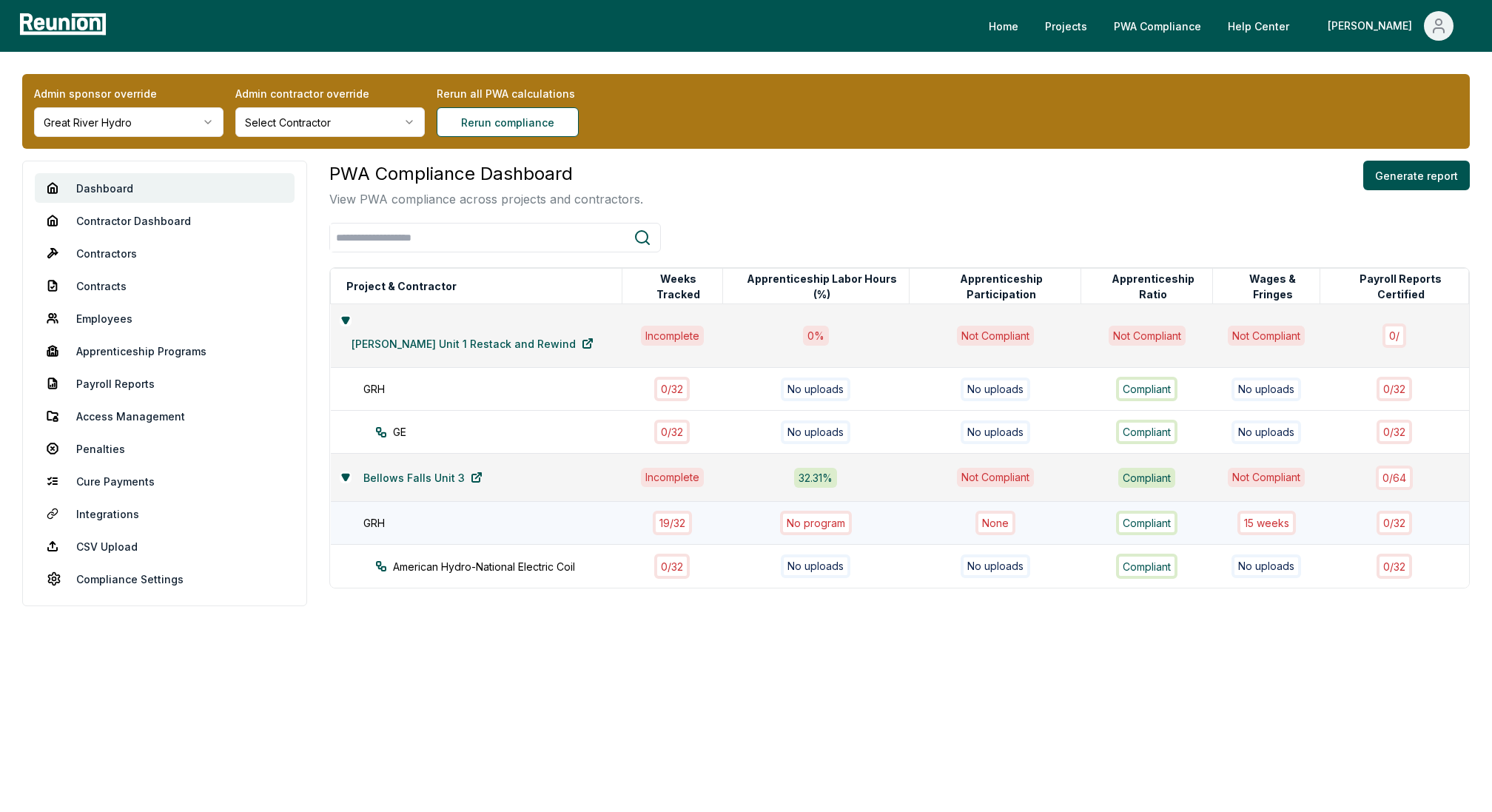
click at [653, 510] on div "19 / 32" at bounding box center [672, 523] width 39 height 25
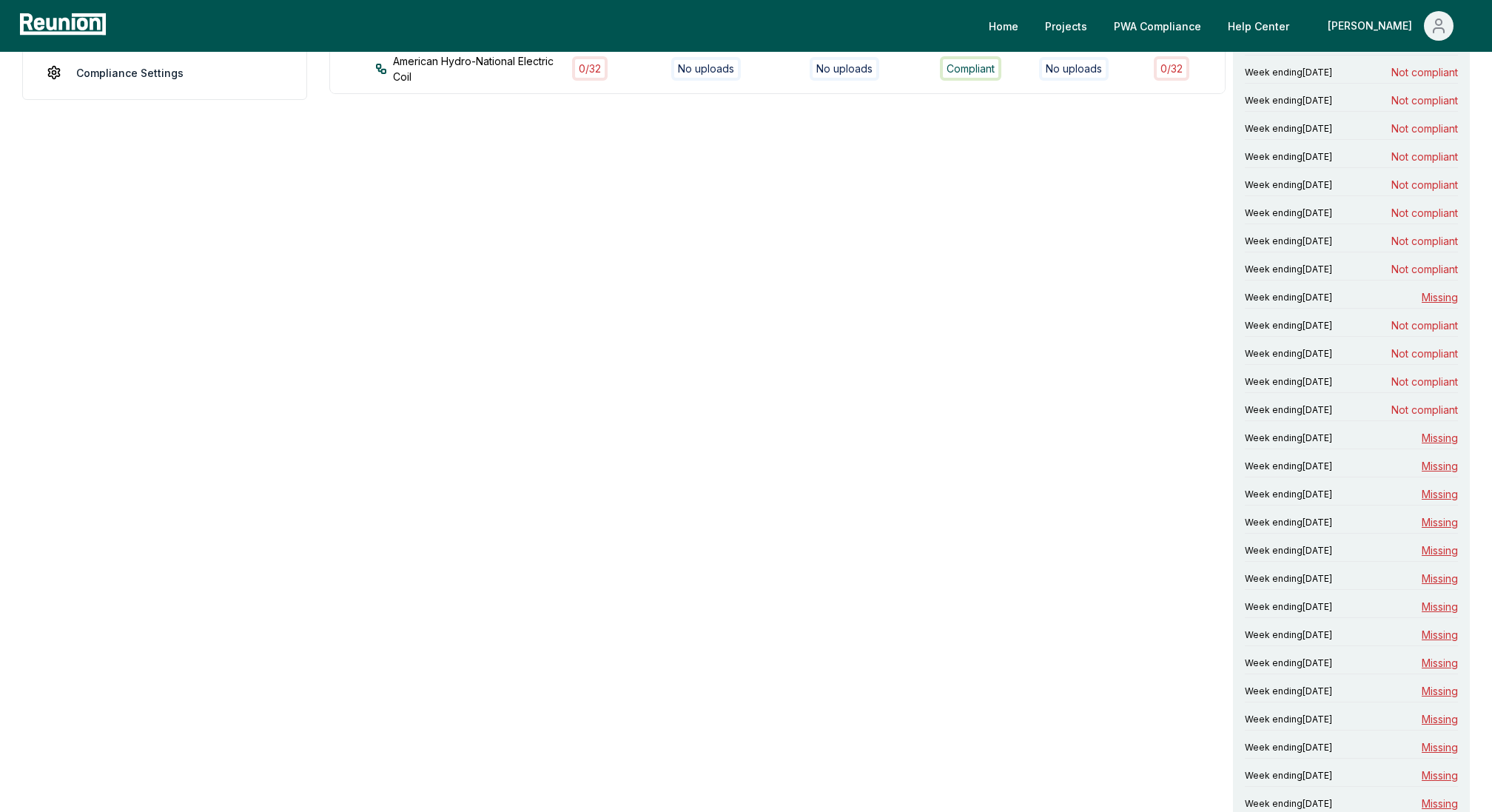
scroll to position [519, 0]
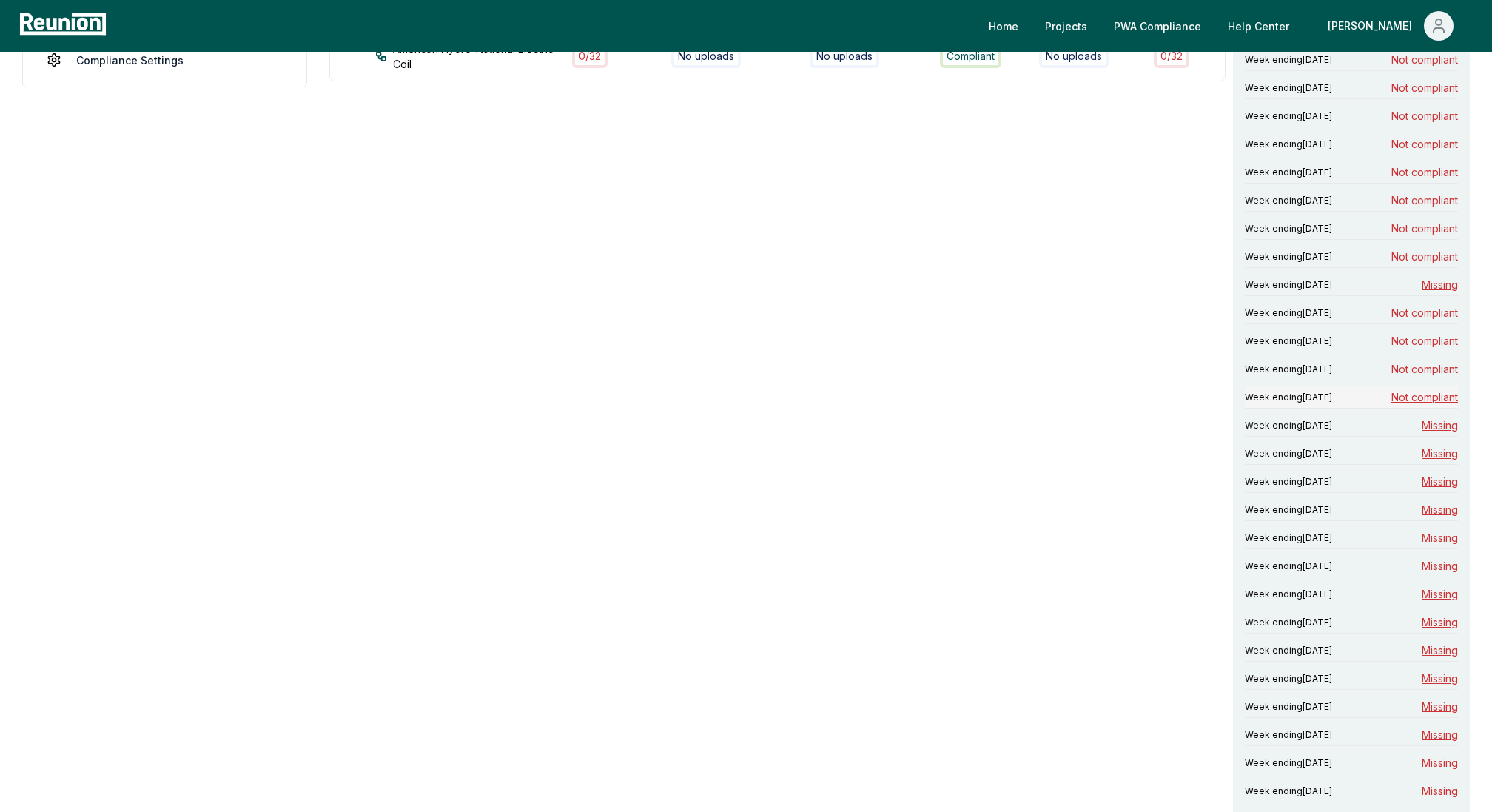
click at [1432, 394] on span "Not compliant" at bounding box center [1424, 397] width 67 height 15
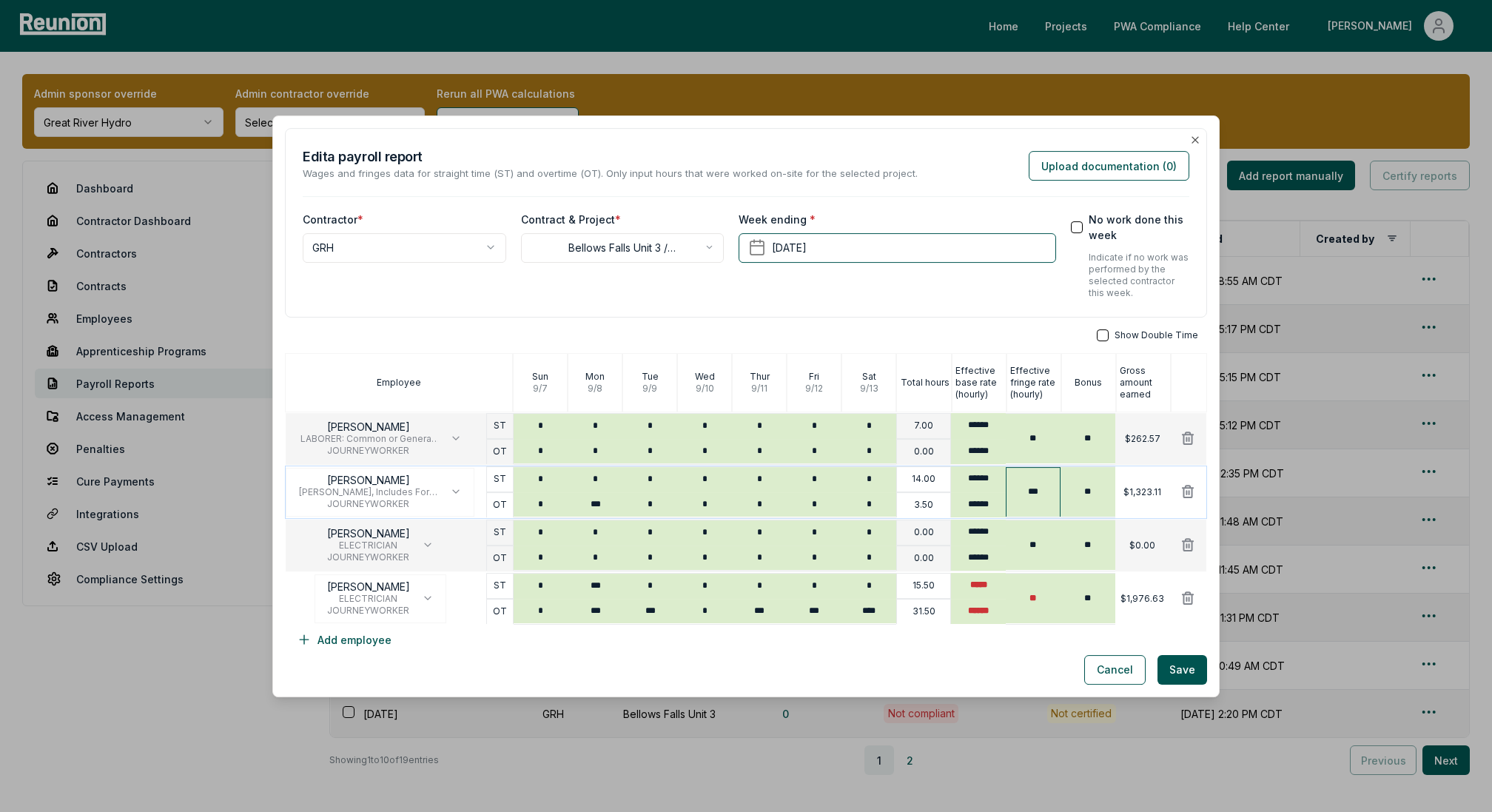
click at [1026, 486] on input "***" at bounding box center [1033, 491] width 55 height 50
click at [1042, 492] on input "***" at bounding box center [1033, 491] width 55 height 50
type input "**"
click at [1034, 643] on div "Show Double Time Employee [DATE] [DATE] [DATE] [DATE] [DATE] [DATE] [DATE] Tota…" at bounding box center [746, 491] width 923 height 326
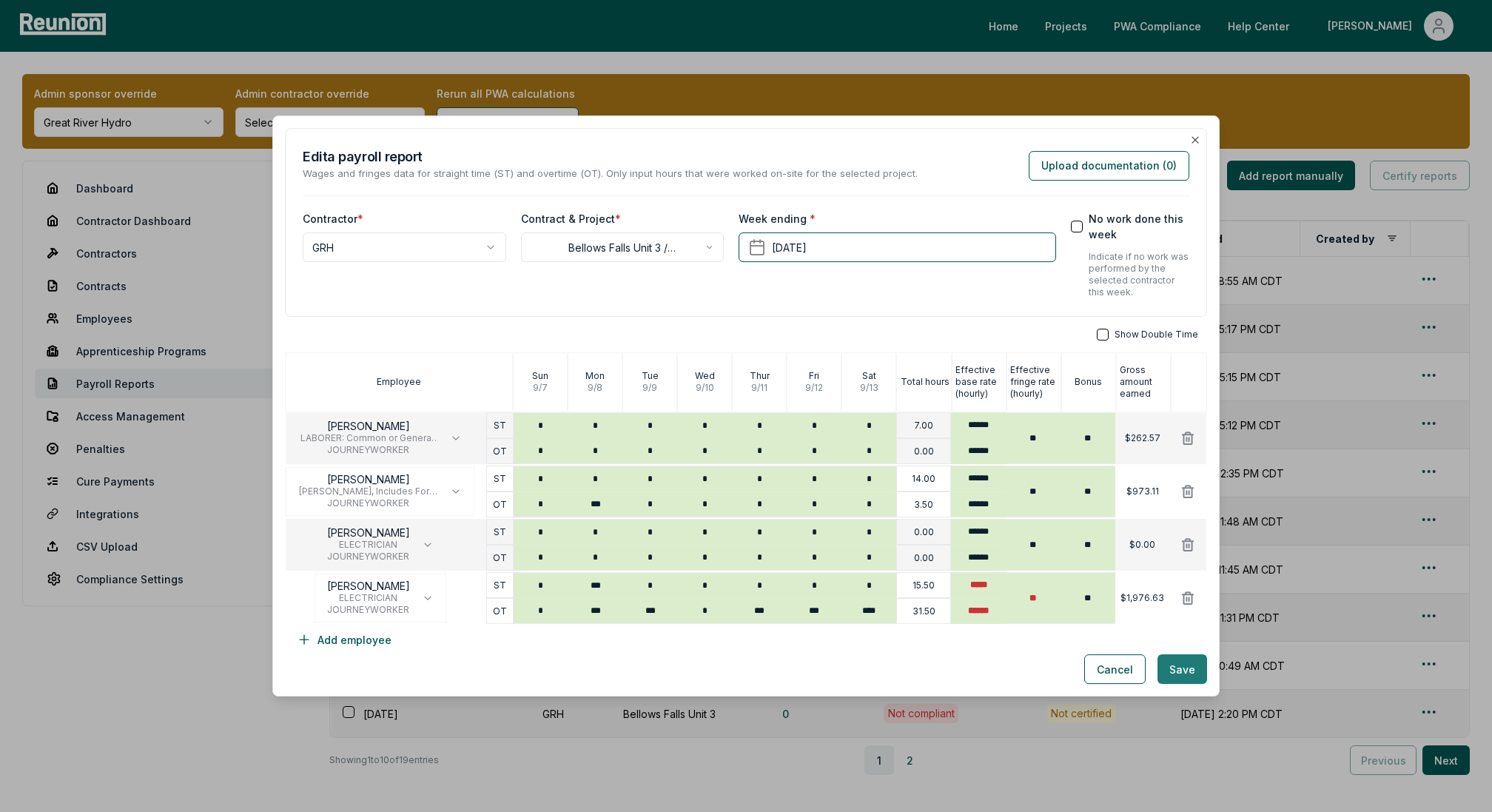
click at [1192, 673] on button "Save" at bounding box center [1183, 668] width 50 height 30
